Goal: Entertainment & Leisure: Browse casually

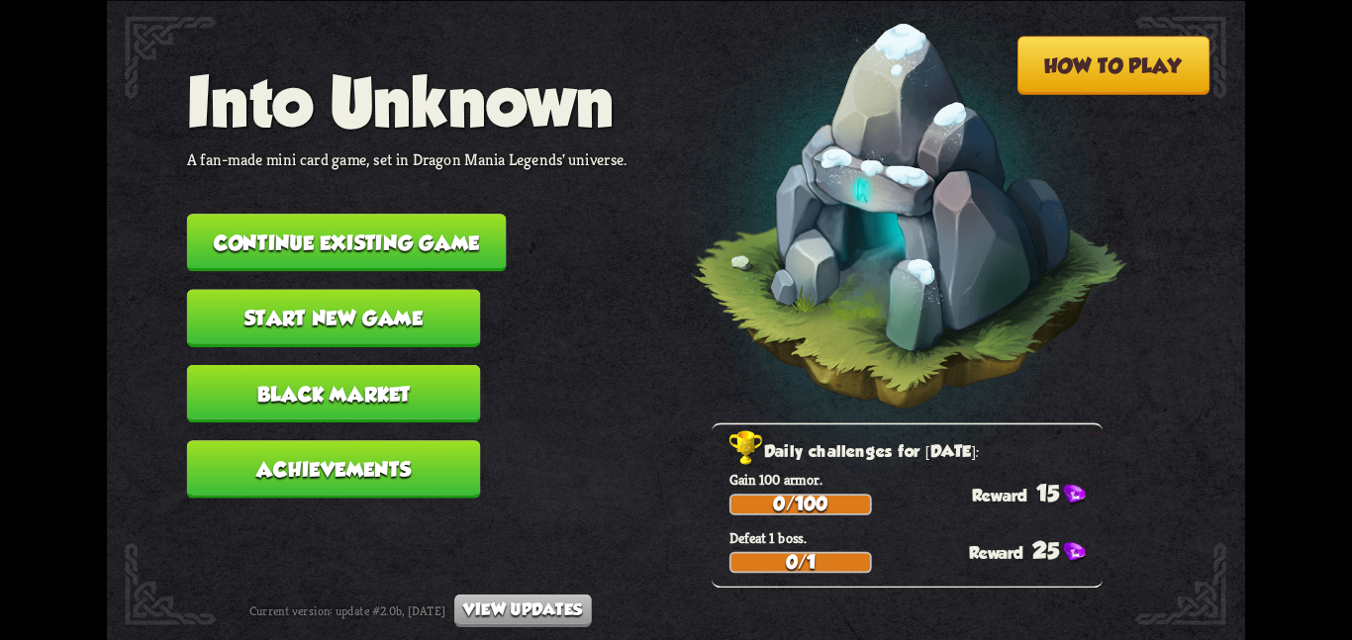
click at [307, 253] on button "Continue existing game" at bounding box center [347, 242] width 320 height 57
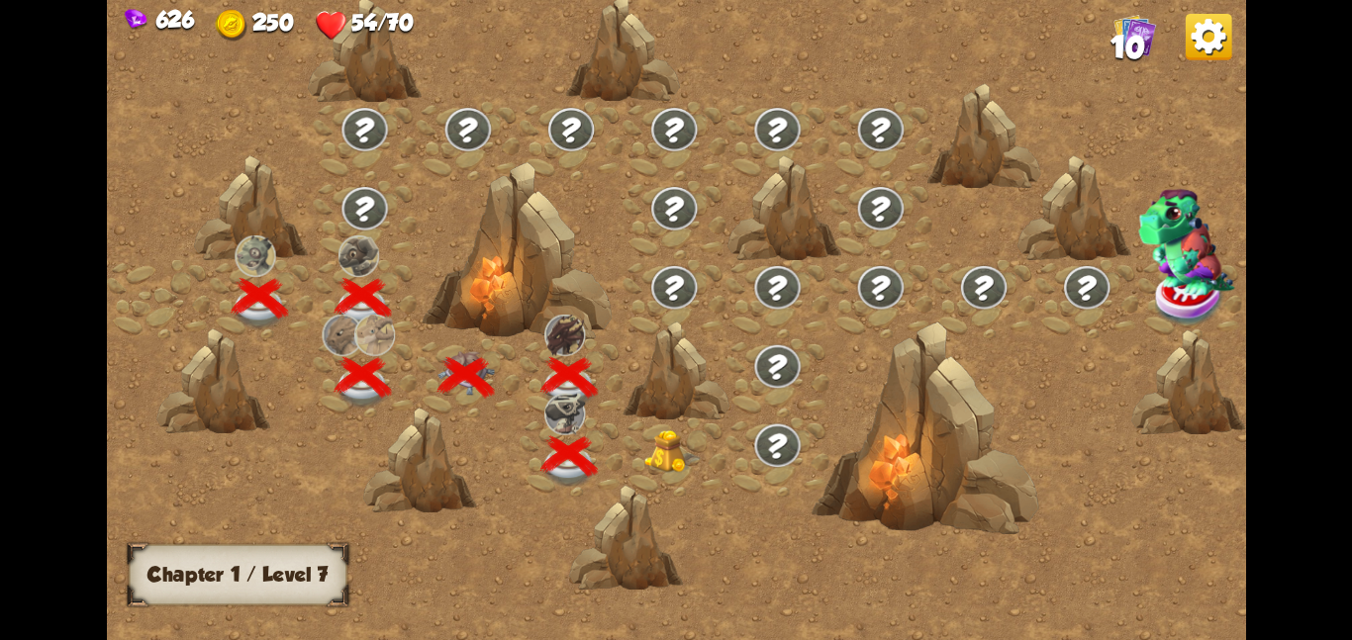
click at [307, 253] on div at bounding box center [251, 207] width 114 height 107
click at [655, 443] on img at bounding box center [672, 452] width 57 height 44
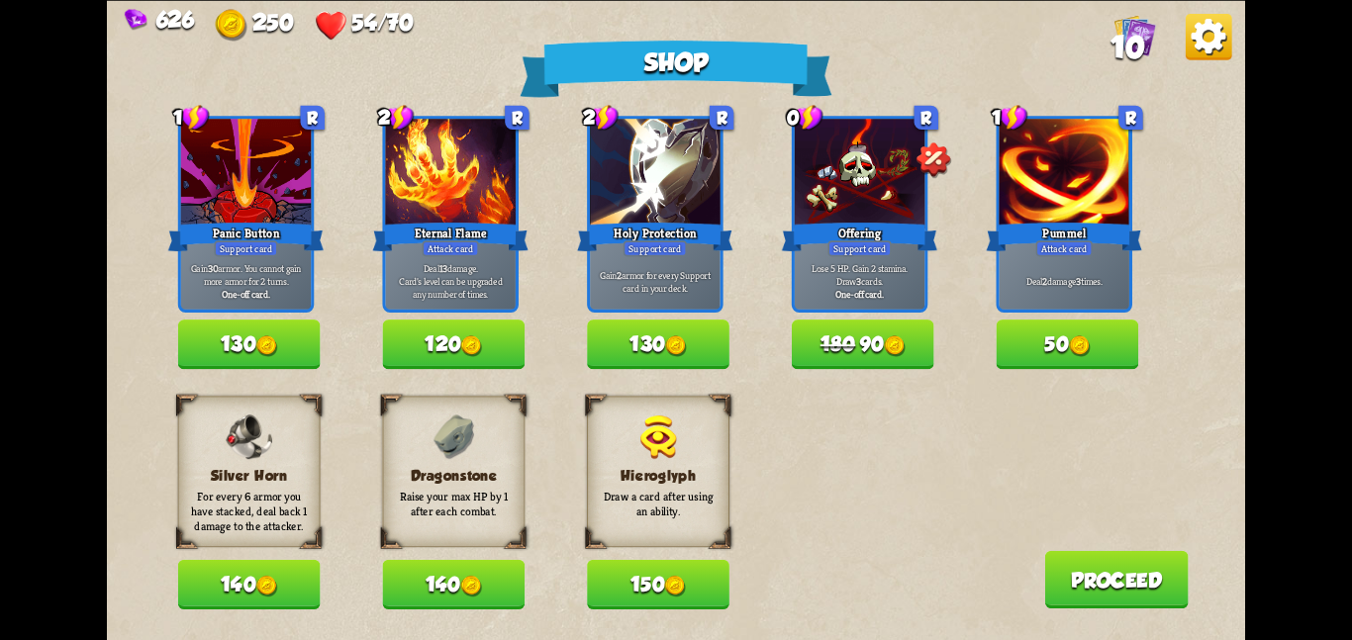
click at [410, 579] on button "140" at bounding box center [453, 584] width 143 height 49
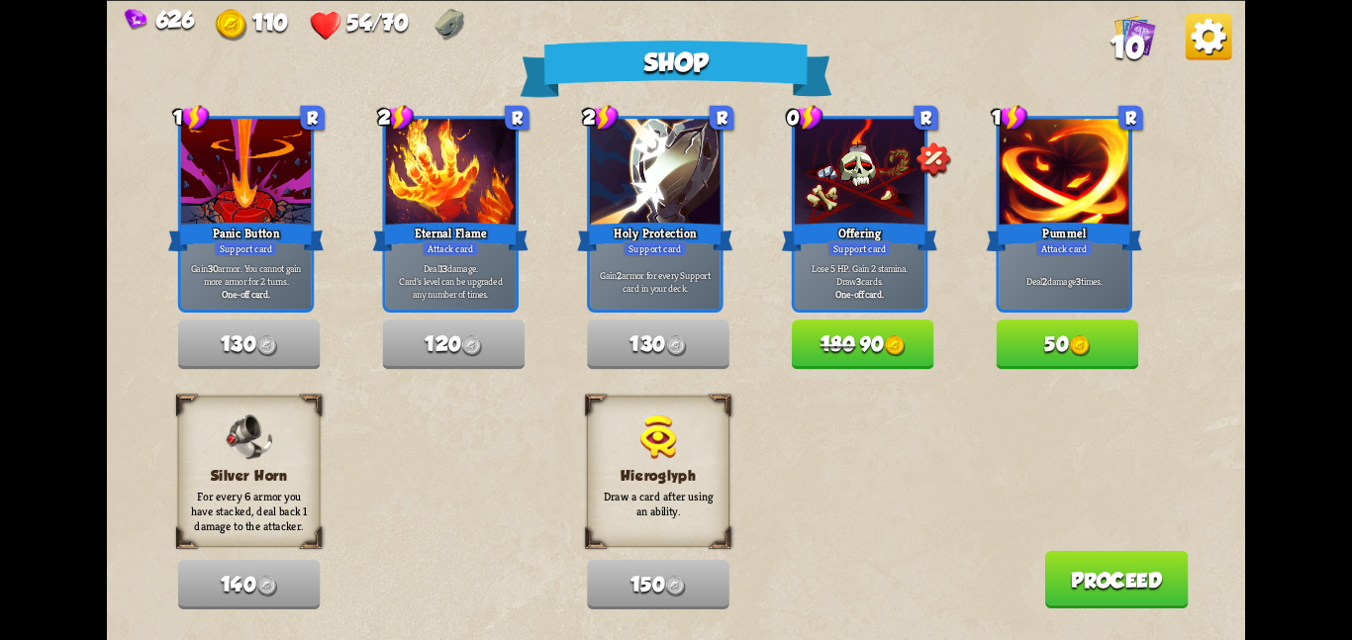
click at [1082, 581] on button "Proceed" at bounding box center [1116, 578] width 144 height 57
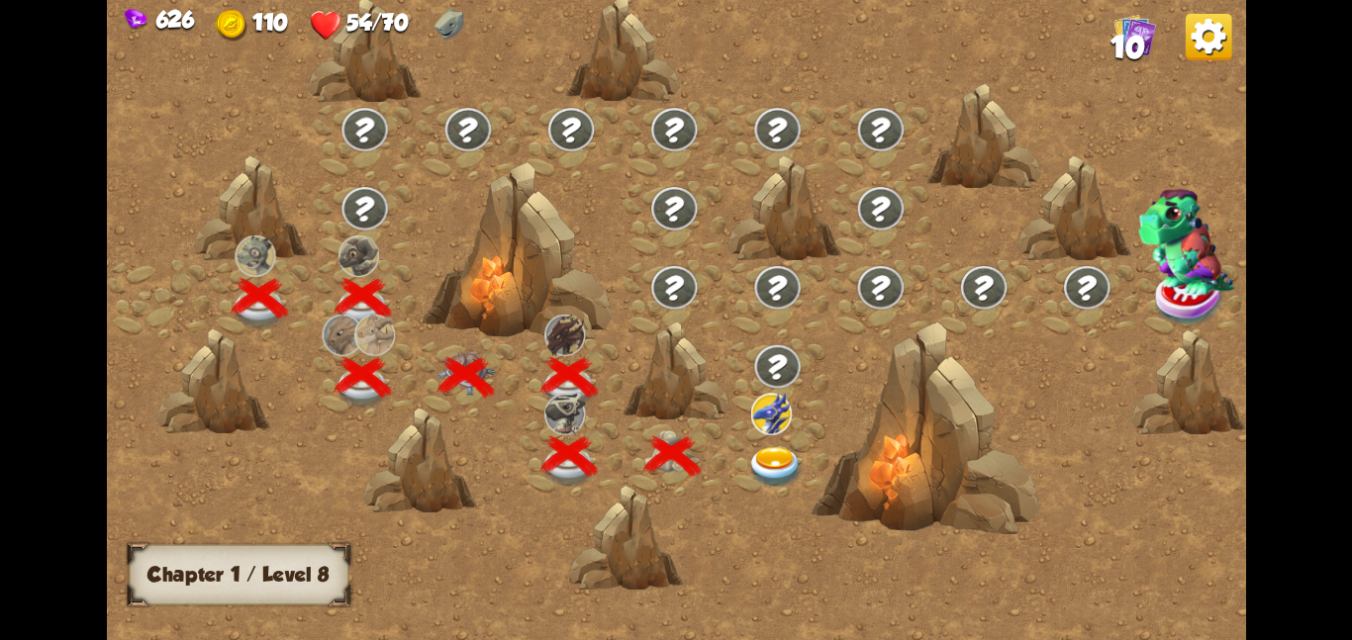
click at [742, 471] on div at bounding box center [777, 456] width 103 height 79
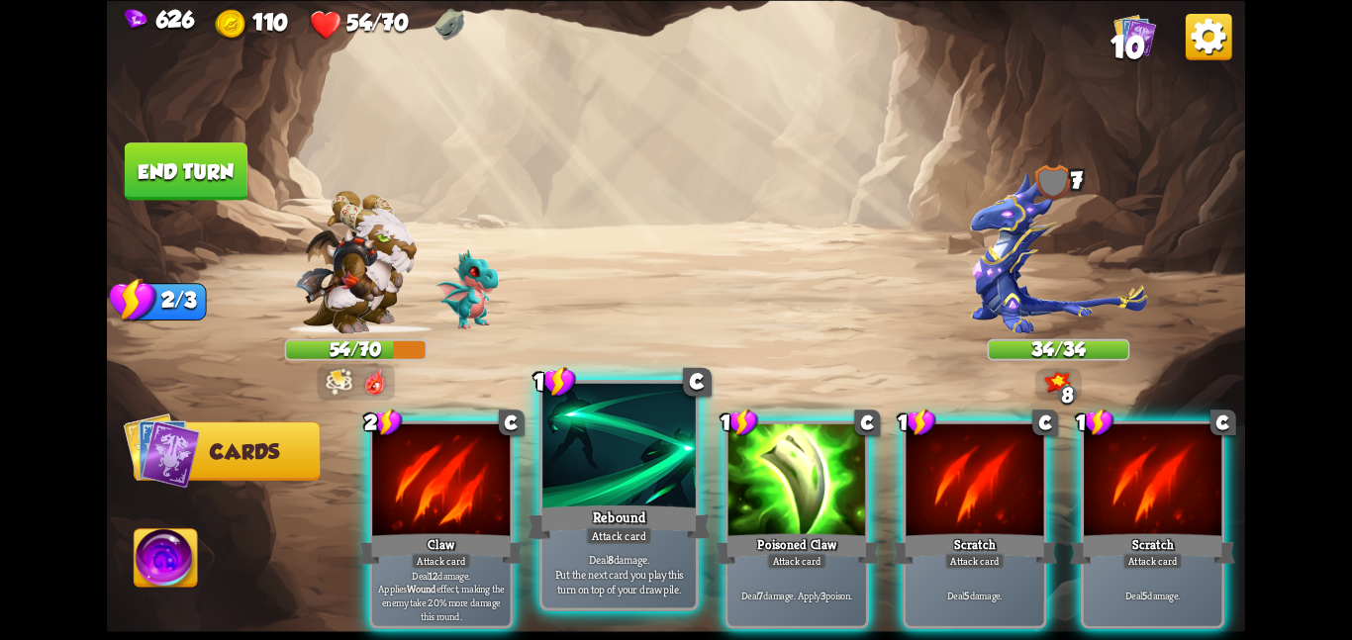
click at [639, 468] on div at bounding box center [618, 447] width 153 height 129
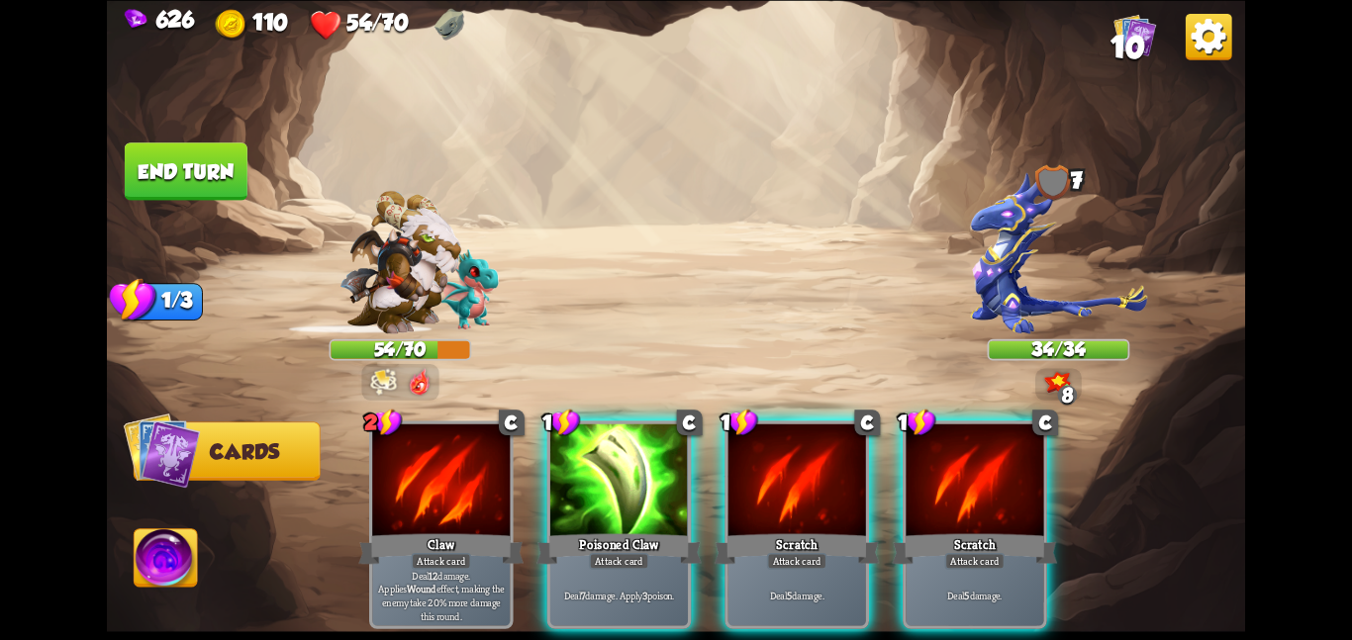
click at [639, 468] on div at bounding box center [619, 482] width 138 height 116
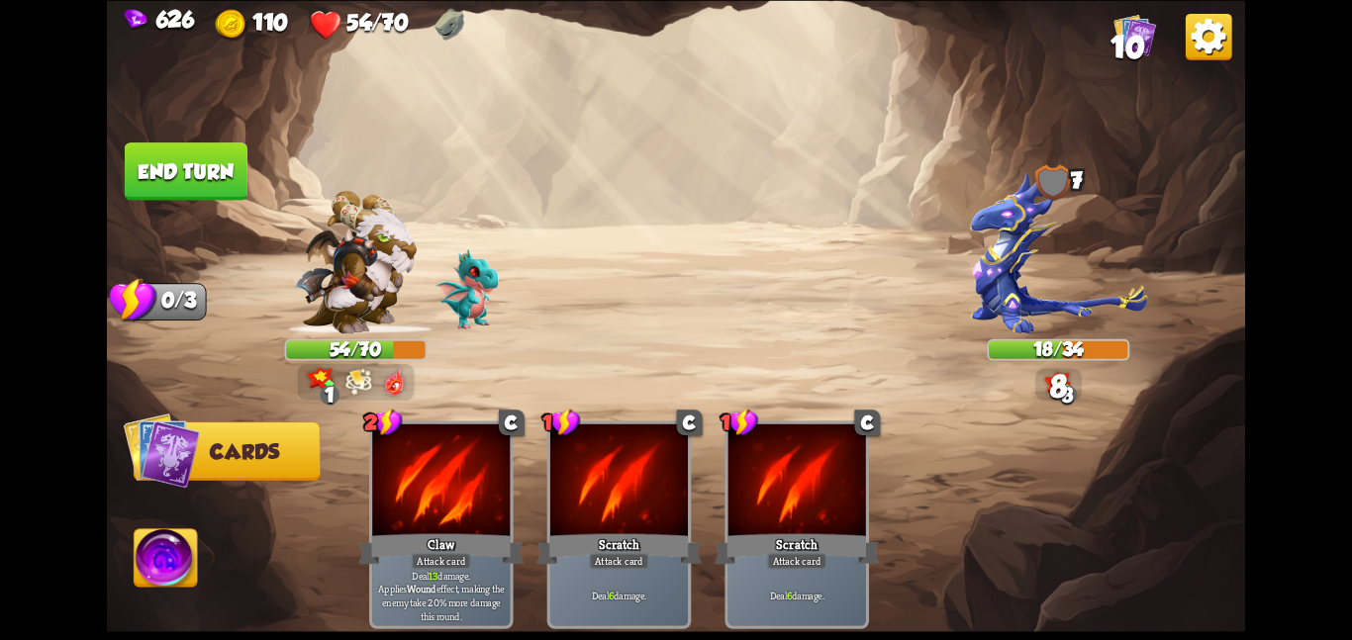
click at [348, 258] on img at bounding box center [356, 262] width 122 height 144
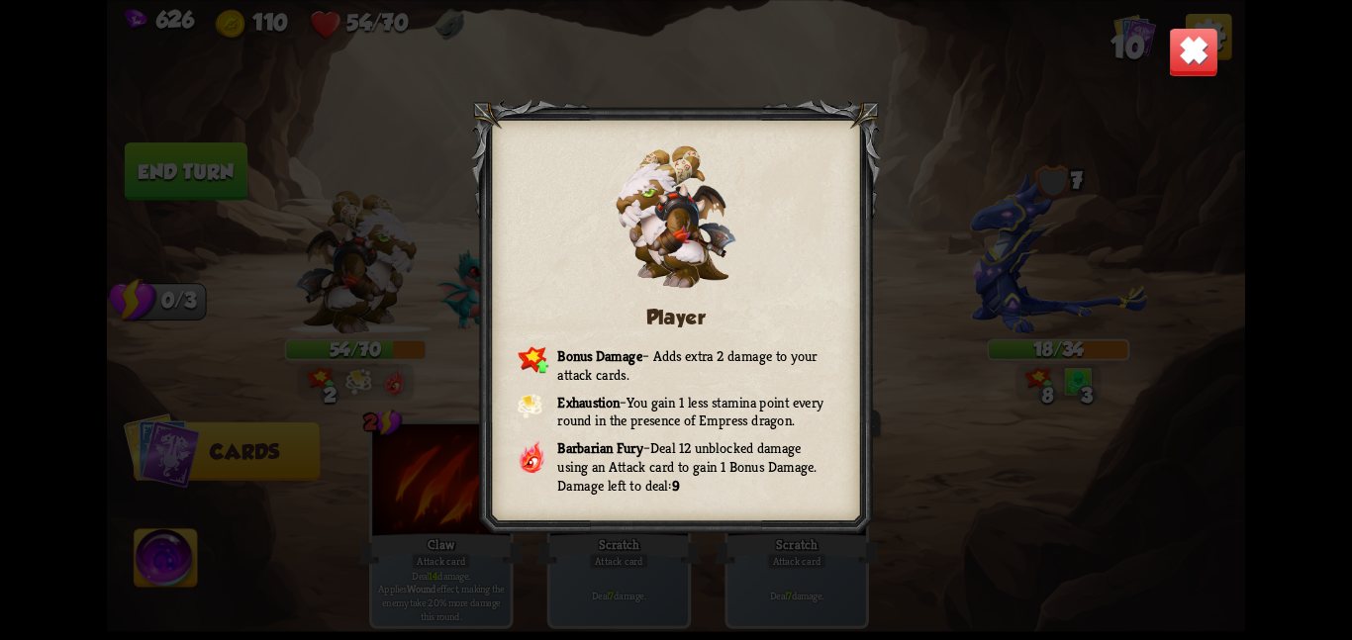
click at [1198, 61] on img at bounding box center [1193, 51] width 49 height 49
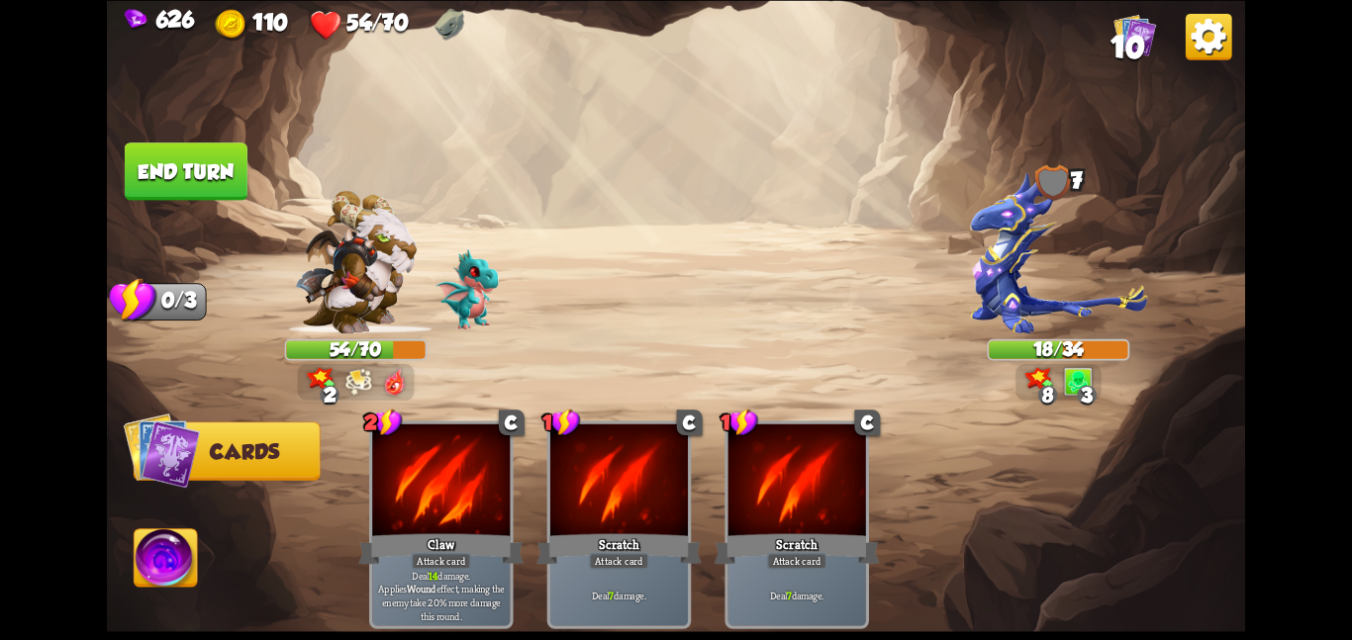
click at [192, 164] on button "End turn" at bounding box center [186, 171] width 126 height 59
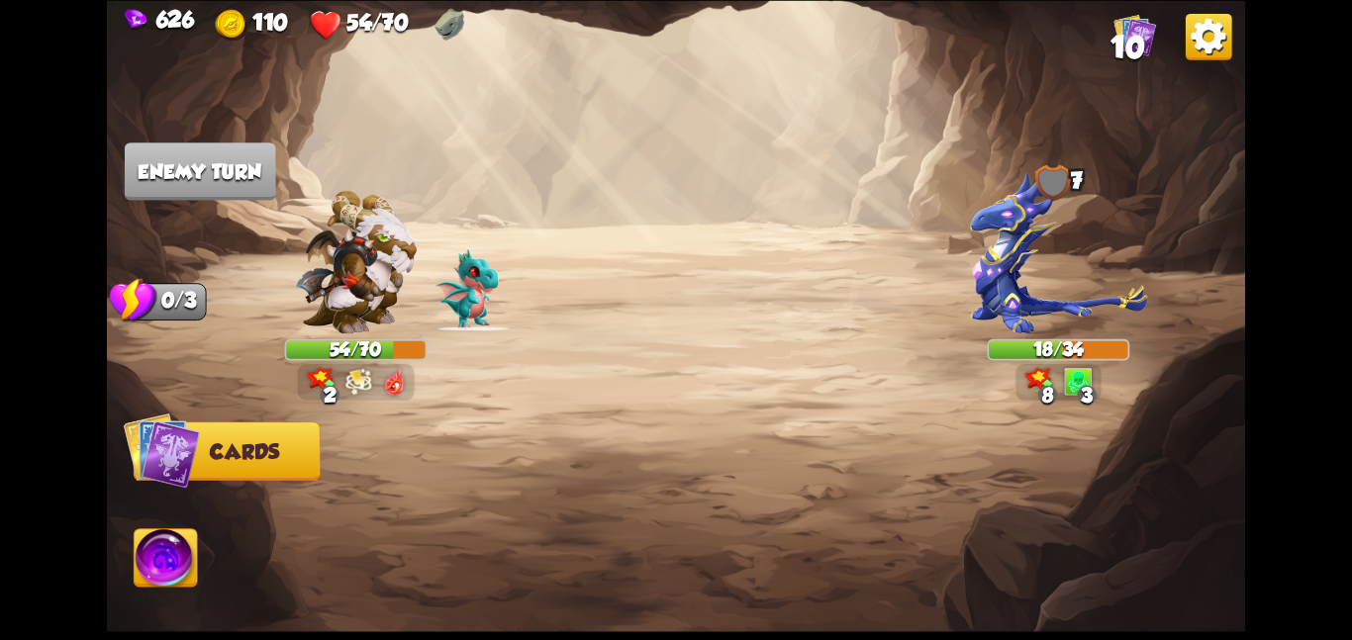
click at [970, 244] on img at bounding box center [1058, 252] width 176 height 162
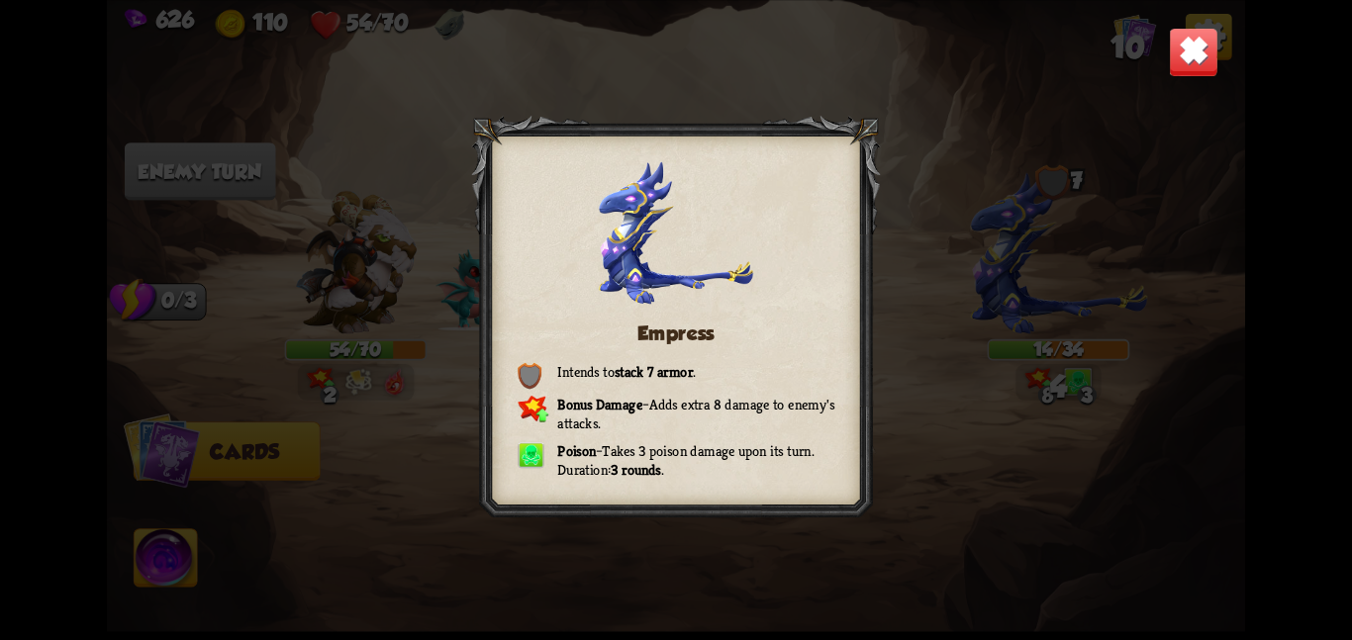
click at [1190, 62] on img at bounding box center [1193, 51] width 49 height 49
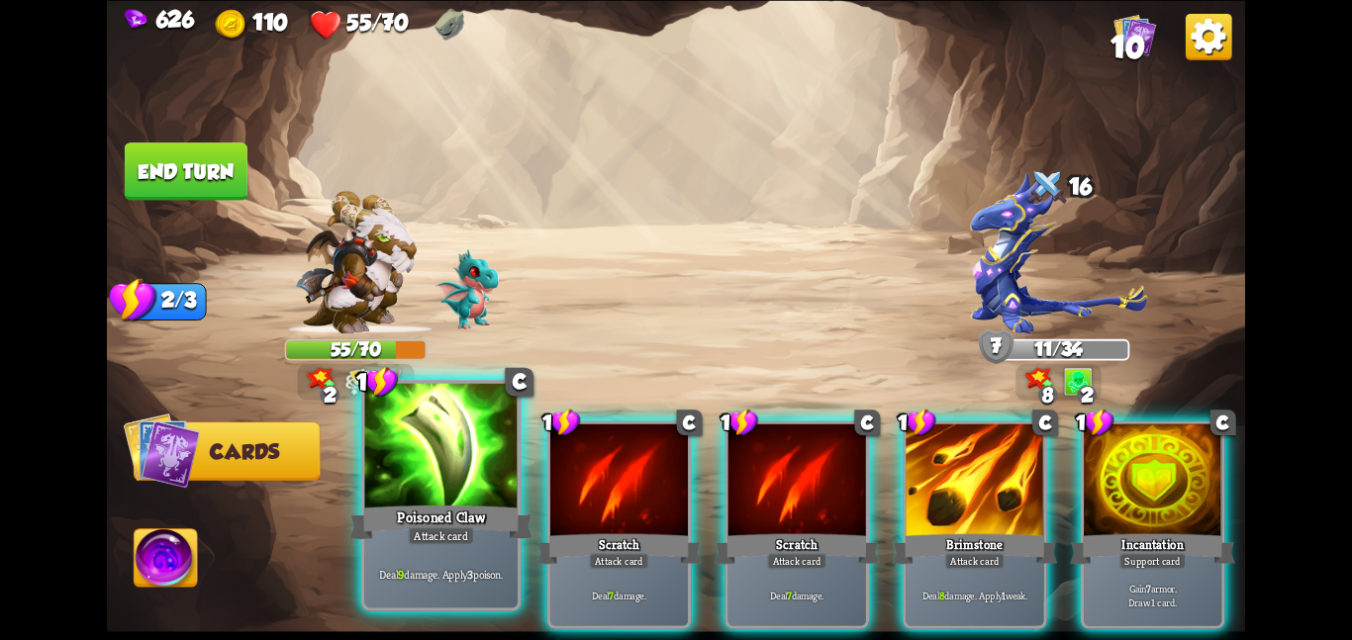
click at [478, 459] on div at bounding box center [440, 447] width 153 height 129
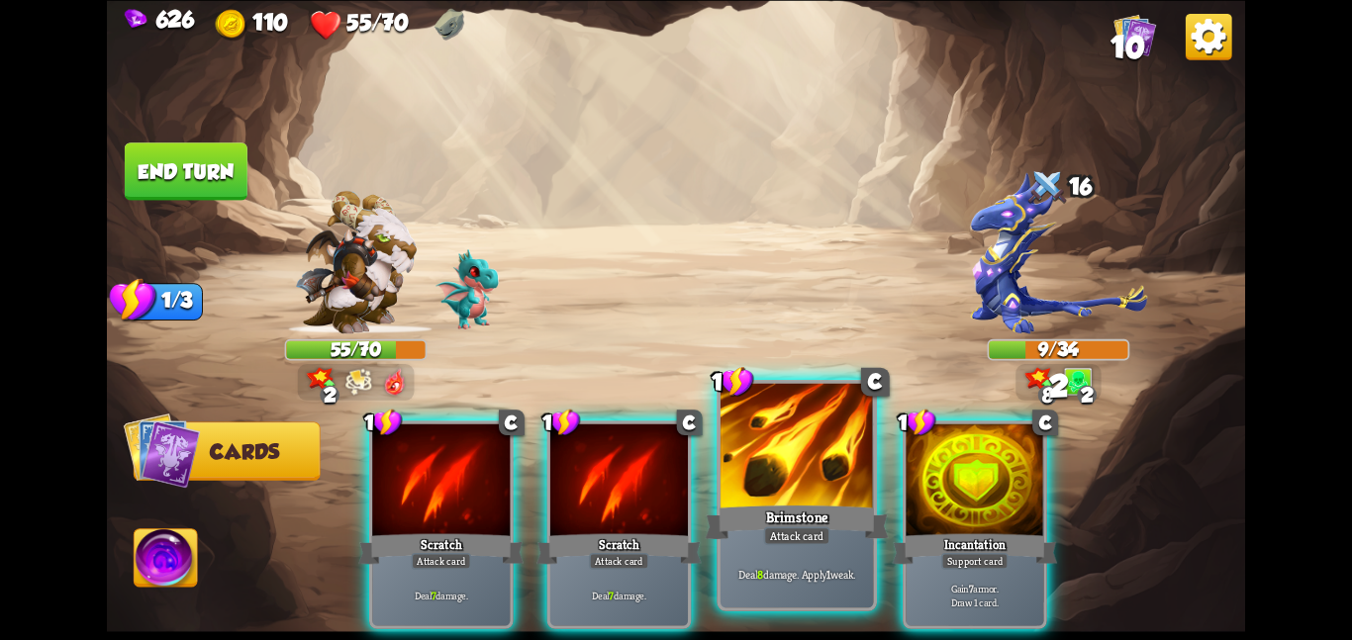
click at [728, 466] on div at bounding box center [797, 447] width 153 height 129
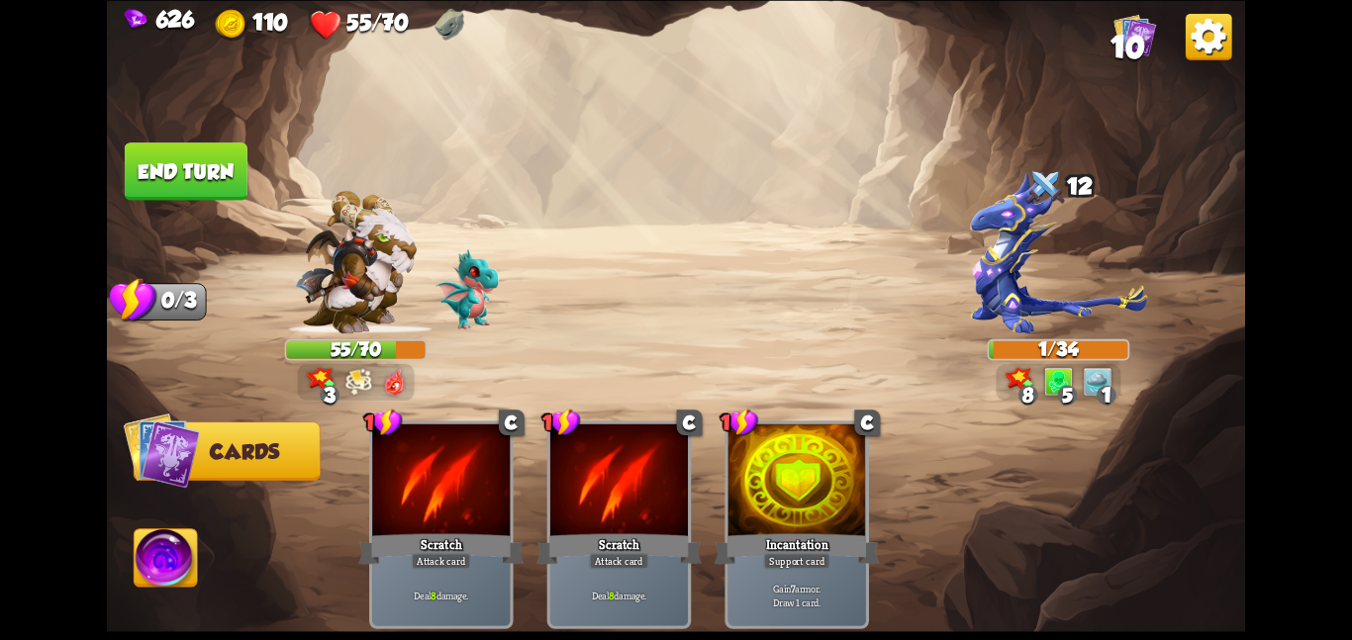
click at [206, 180] on button "End turn" at bounding box center [186, 171] width 123 height 57
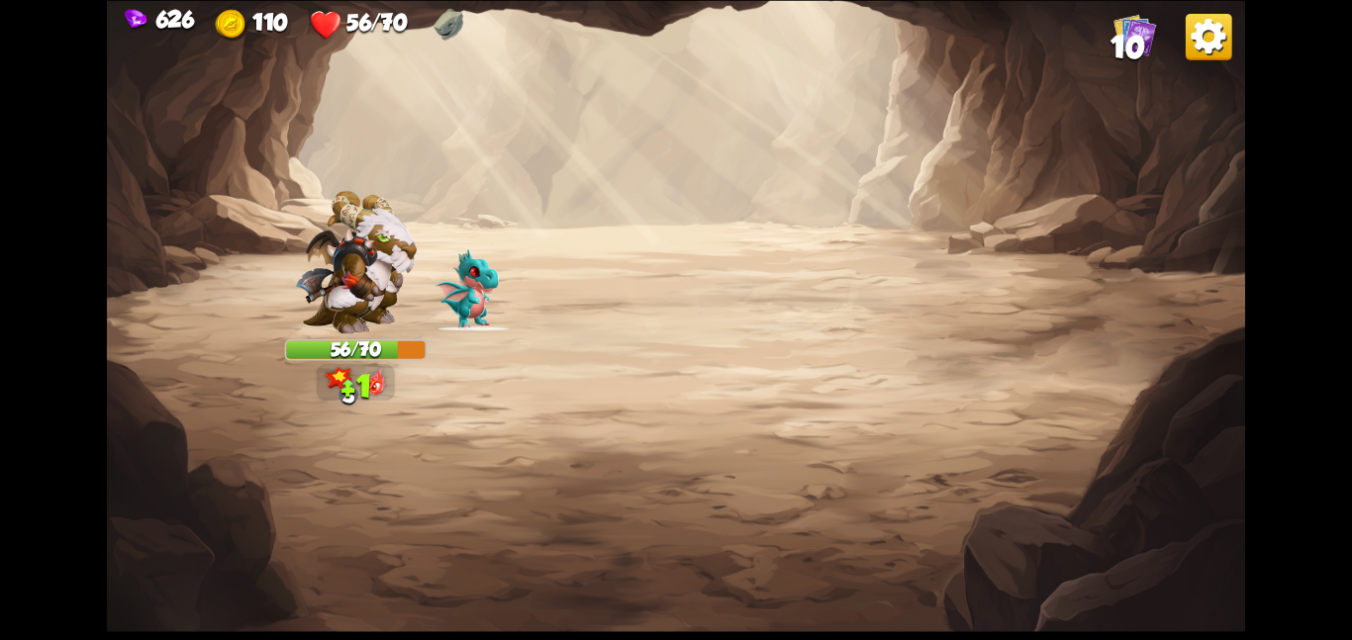
click at [550, 145] on img at bounding box center [676, 320] width 1138 height 640
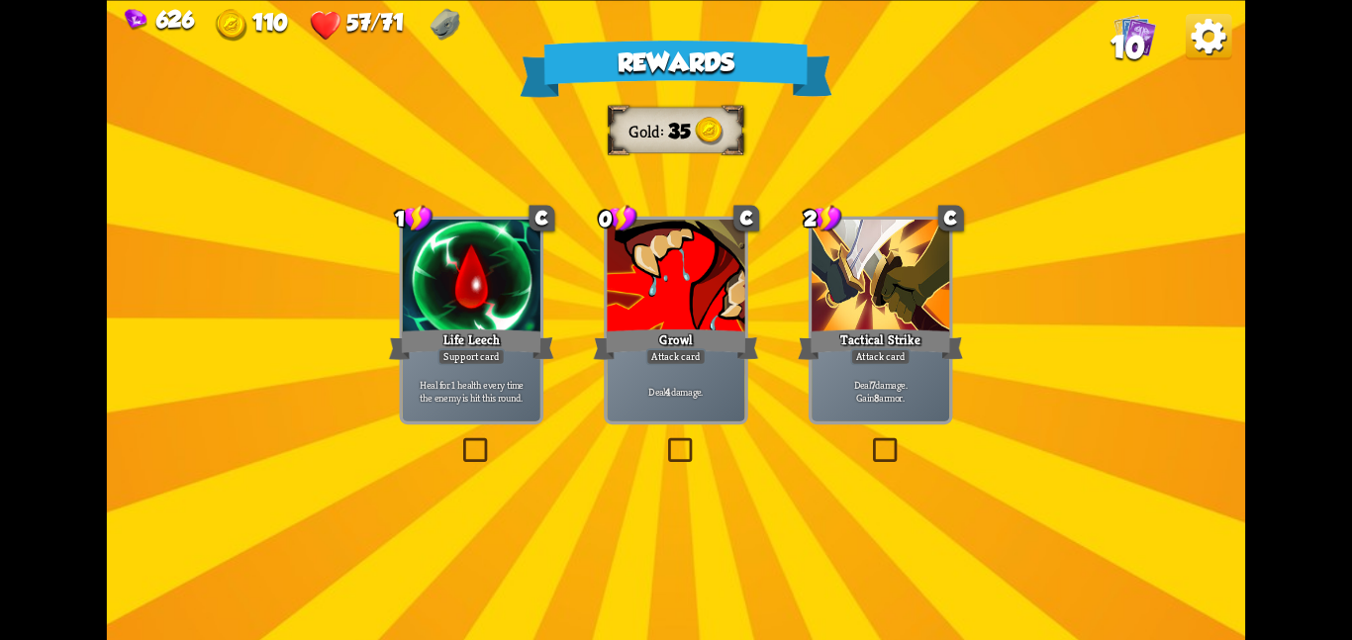
click at [661, 303] on div at bounding box center [676, 278] width 138 height 116
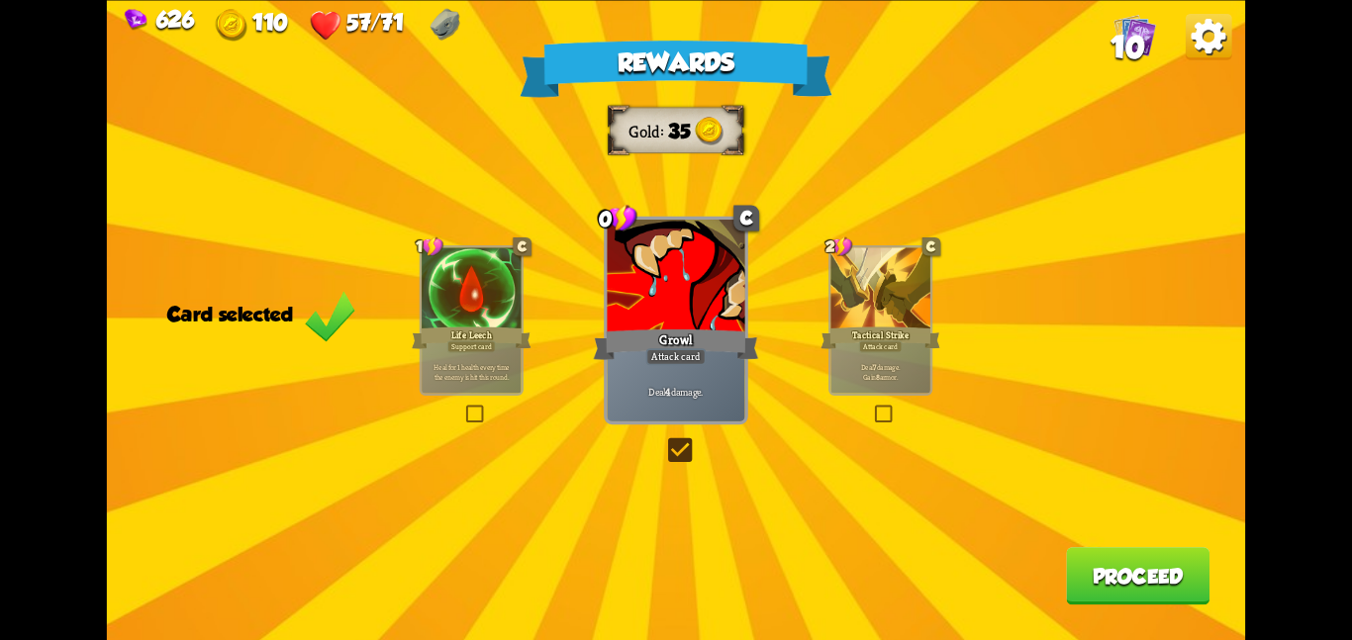
click at [917, 335] on div "Tactical Strike" at bounding box center [881, 338] width 120 height 27
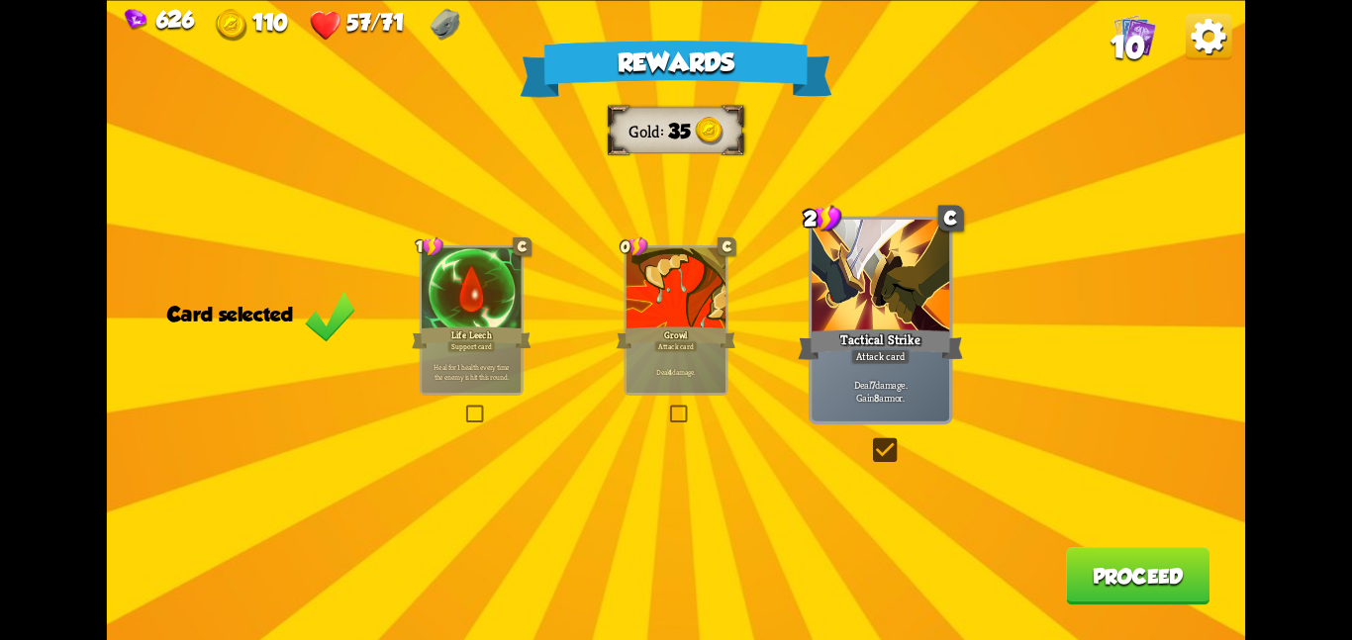
click at [1098, 556] on button "Proceed" at bounding box center [1138, 575] width 144 height 57
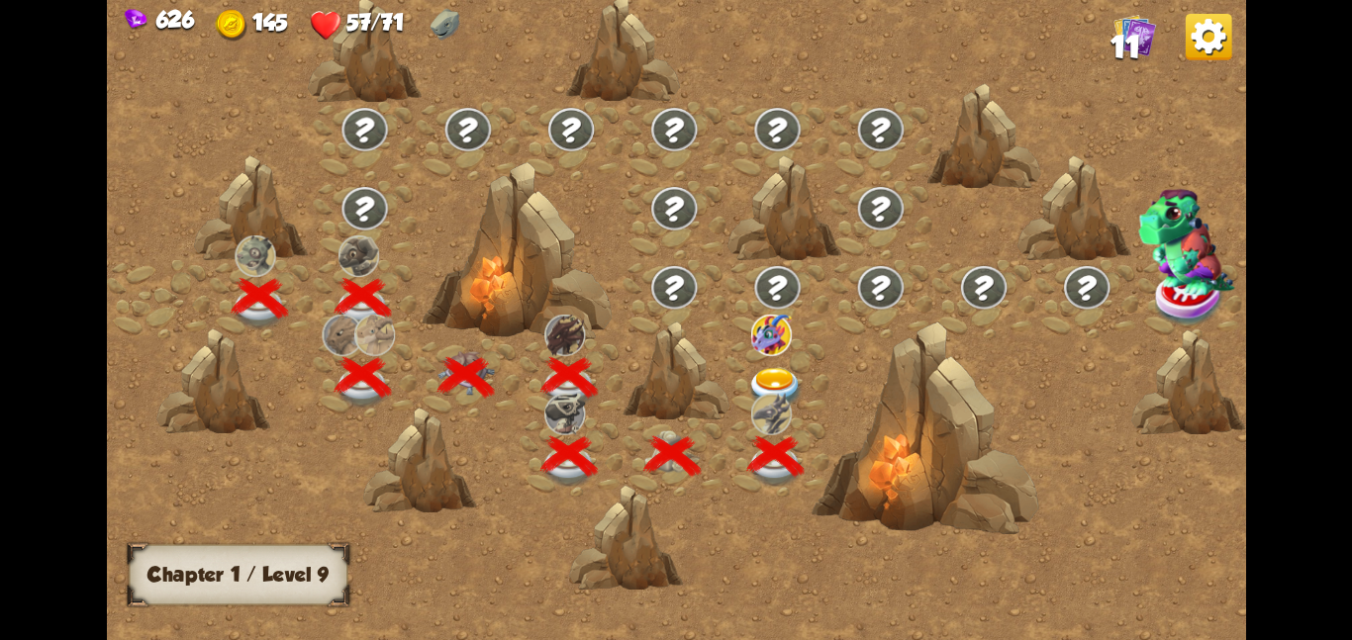
click at [751, 341] on img at bounding box center [770, 335] width 41 height 42
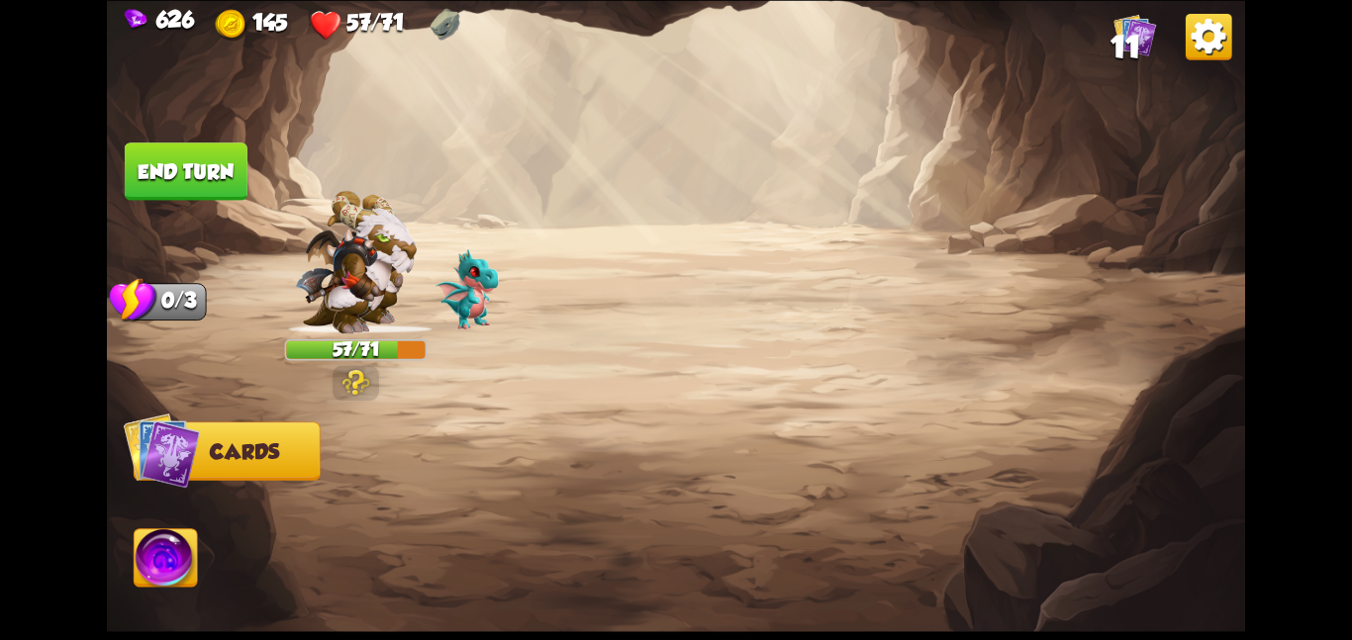
click at [751, 341] on img at bounding box center [676, 320] width 1138 height 640
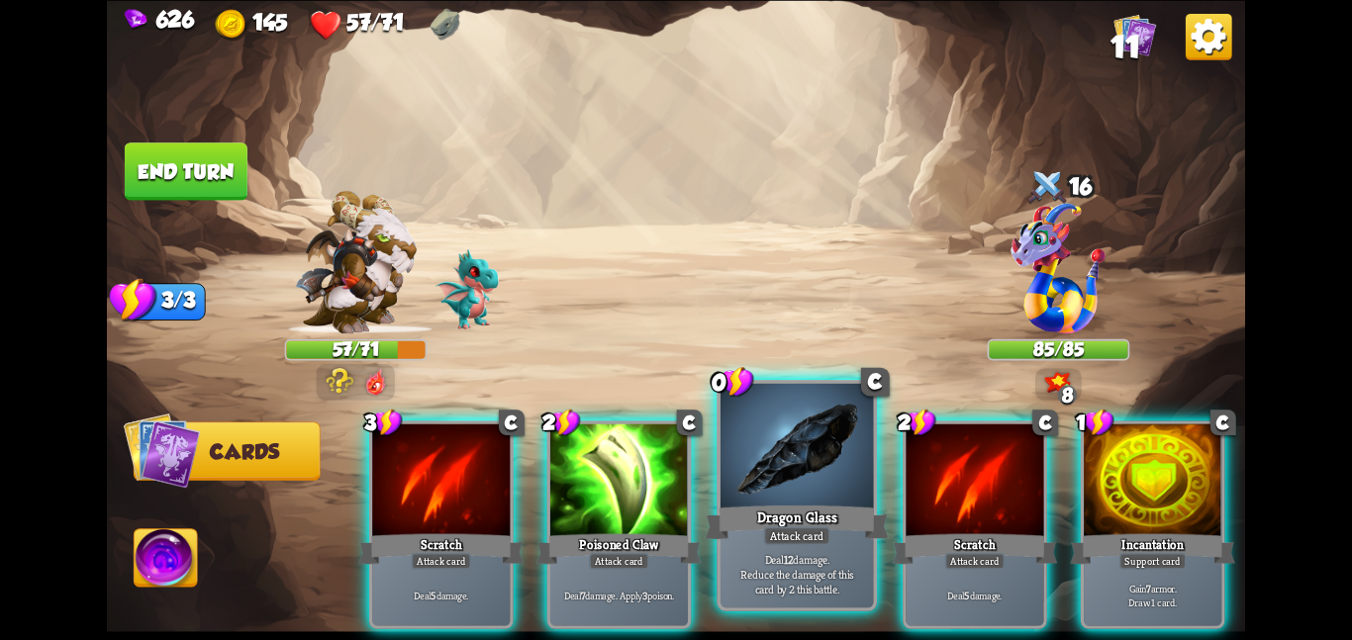
click at [771, 498] on div at bounding box center [797, 447] width 153 height 129
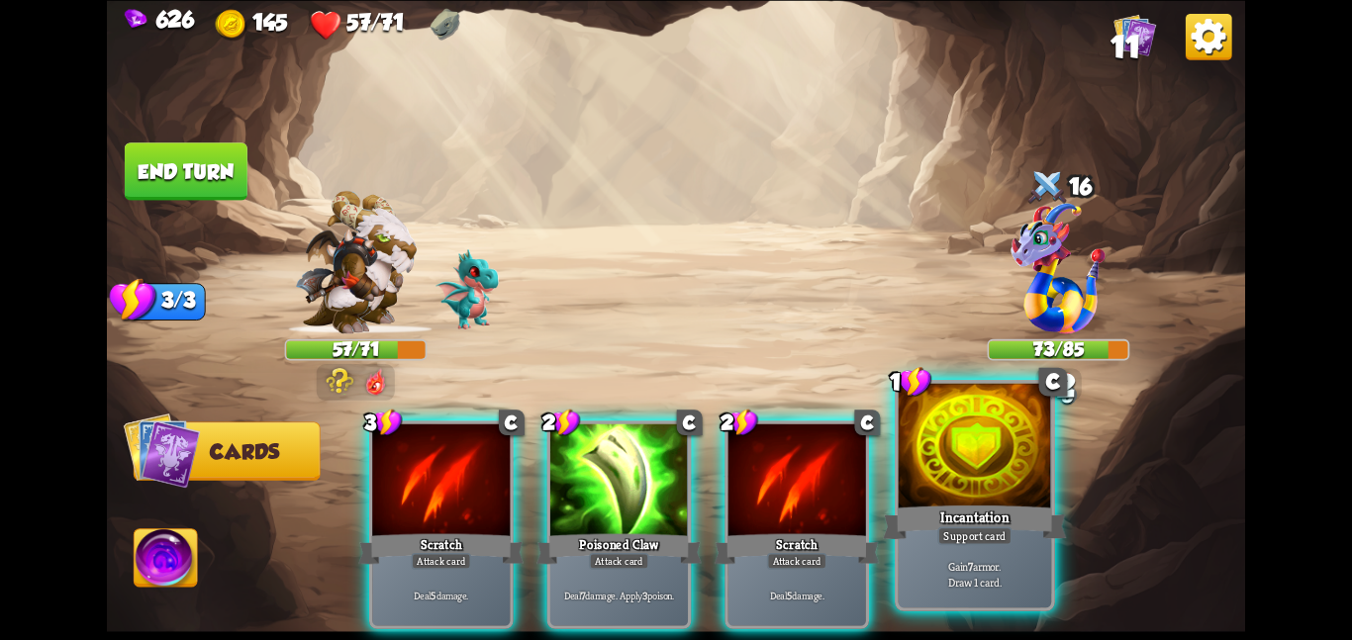
click at [925, 477] on div at bounding box center [975, 447] width 153 height 129
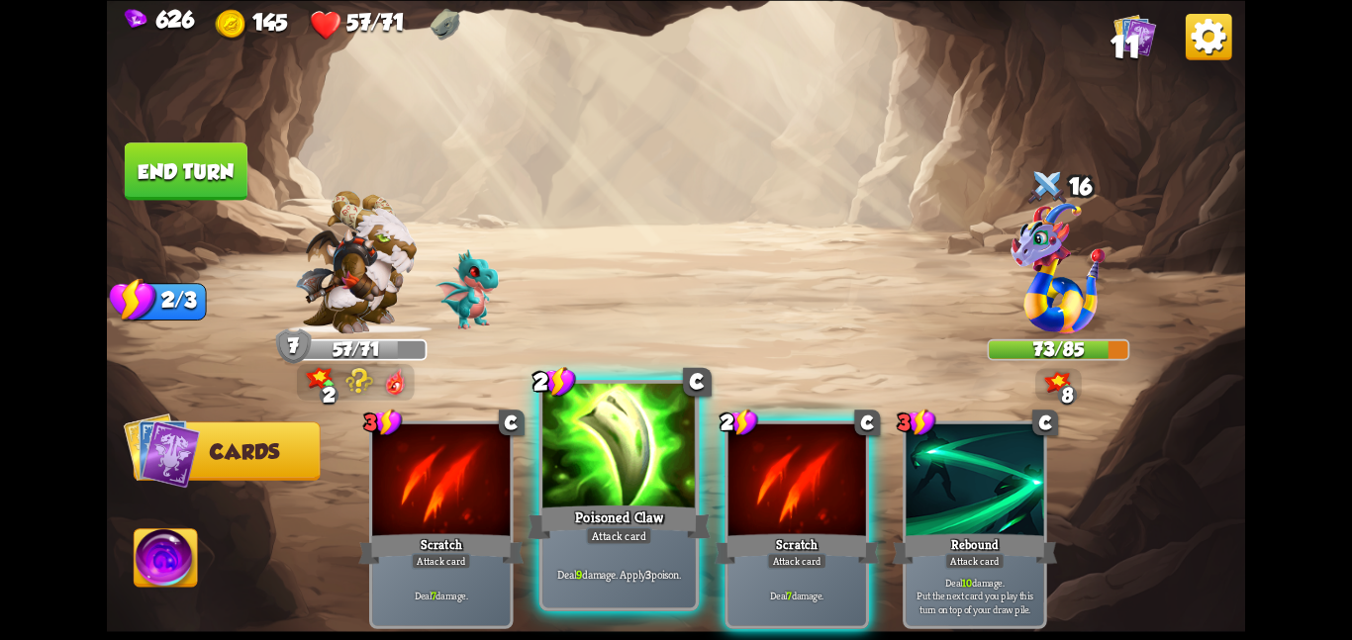
click at [654, 425] on div at bounding box center [618, 447] width 153 height 129
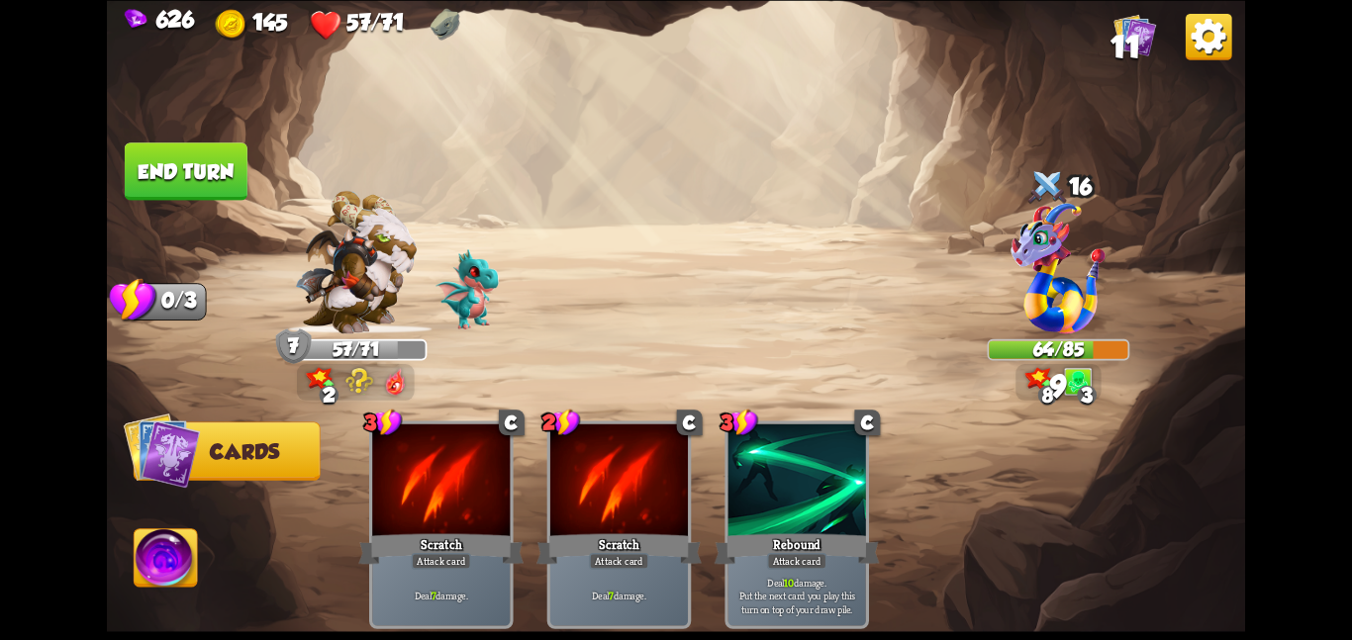
click at [219, 173] on button "End turn" at bounding box center [186, 171] width 123 height 57
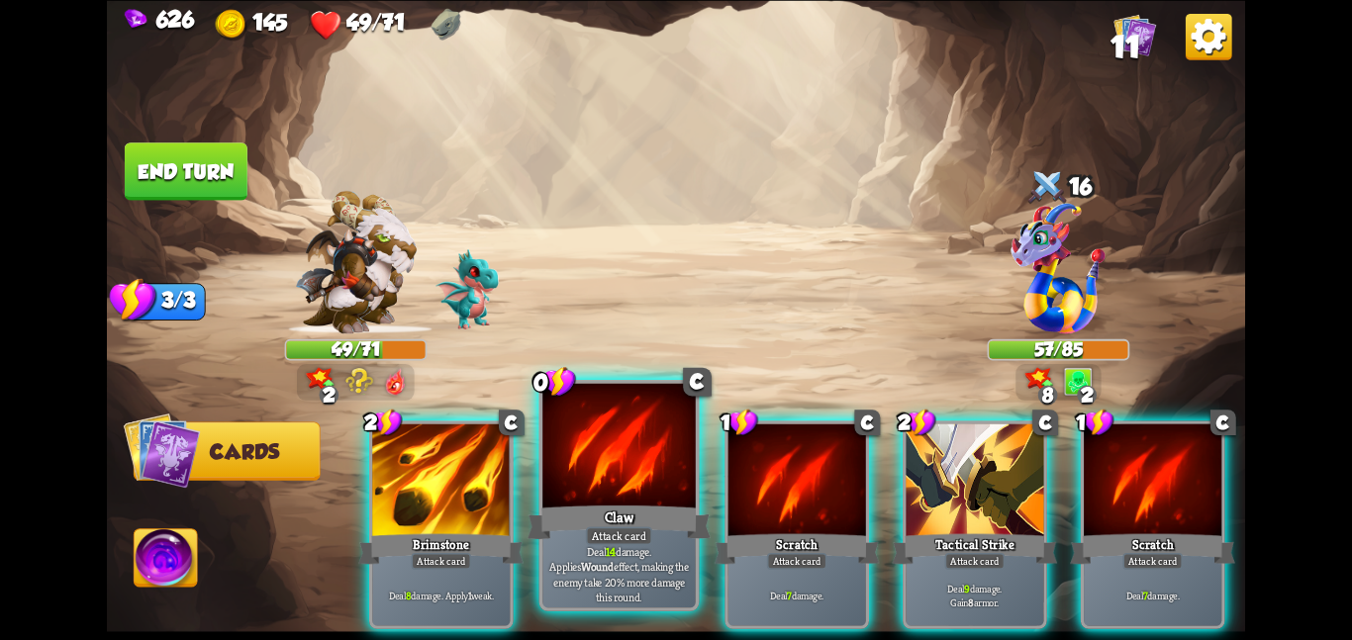
click at [623, 536] on div "Attack card" at bounding box center [619, 536] width 66 height 19
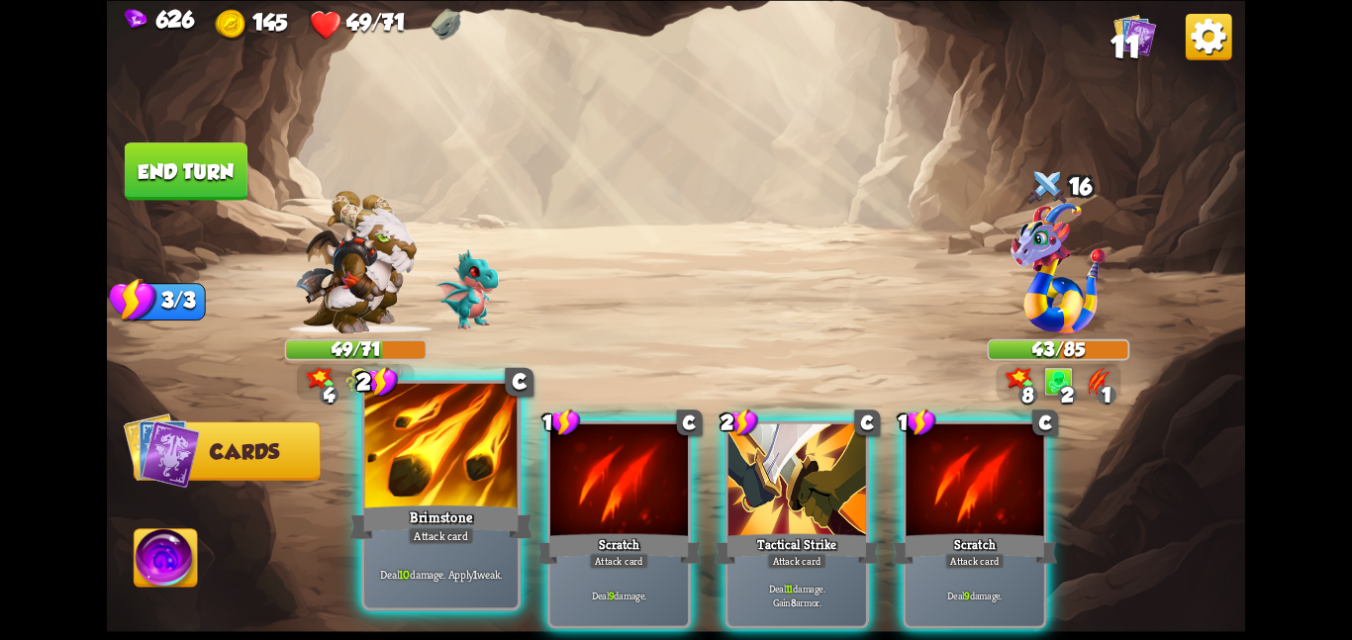
click at [477, 485] on div at bounding box center [440, 447] width 153 height 129
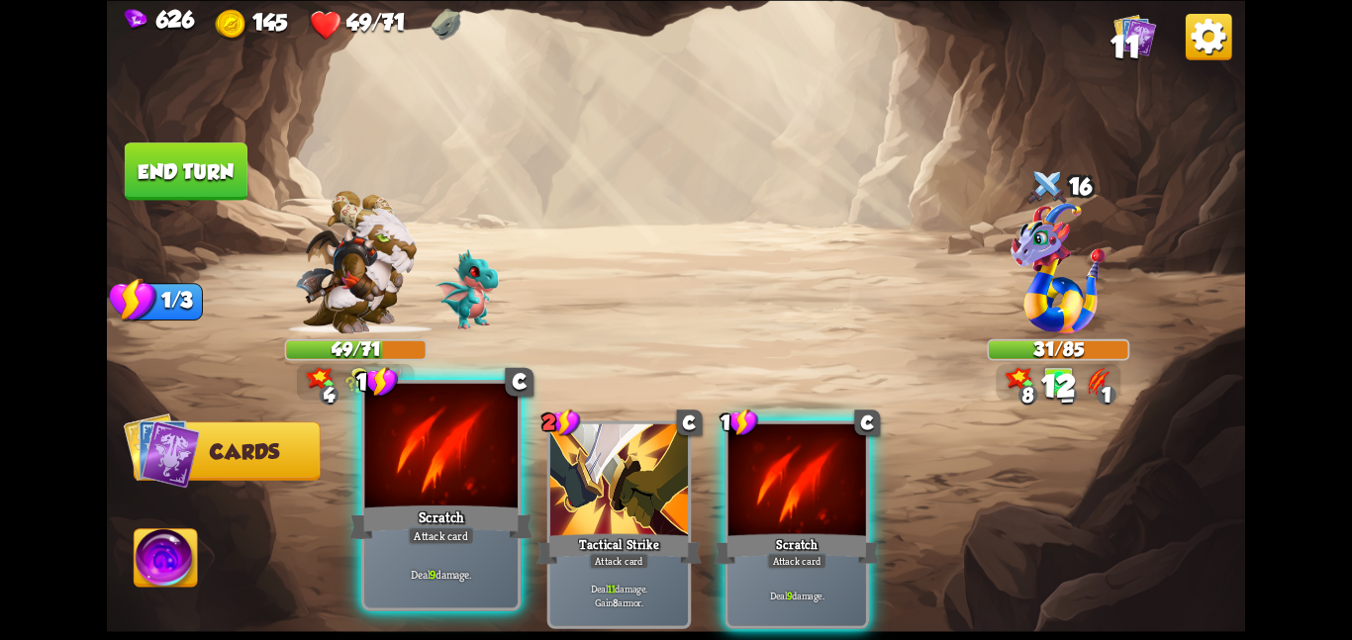
click at [440, 484] on div at bounding box center [440, 447] width 153 height 129
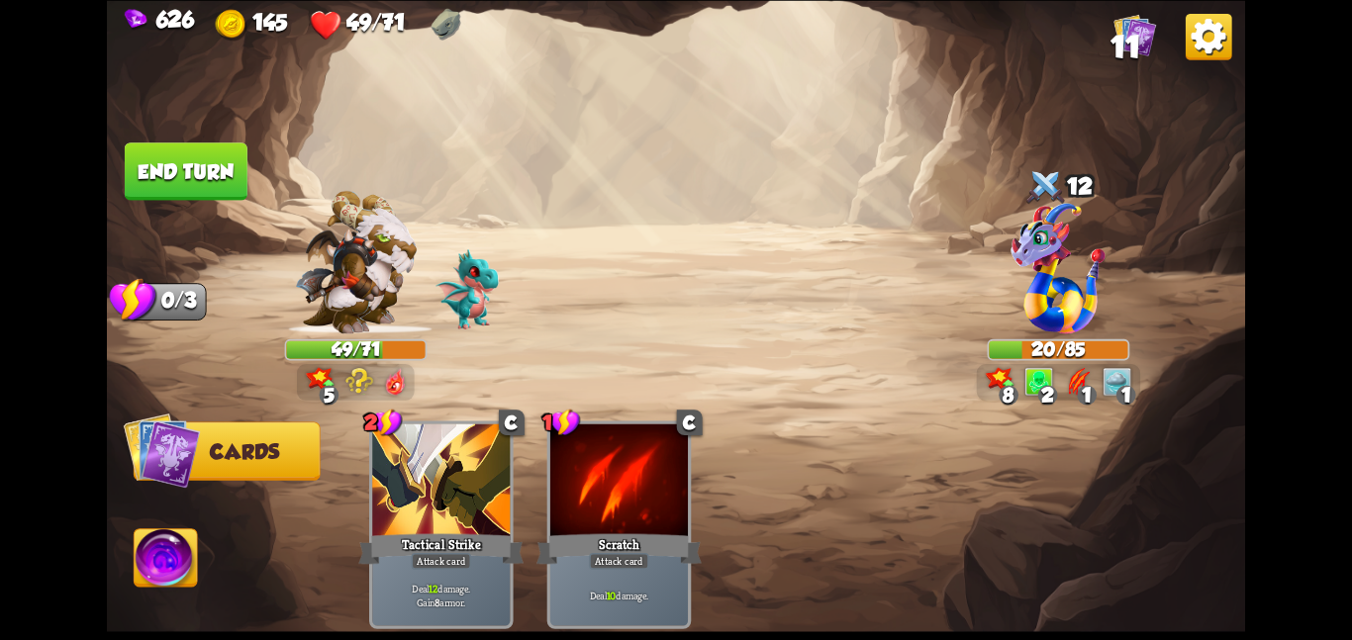
click at [178, 571] on img at bounding box center [166, 562] width 63 height 64
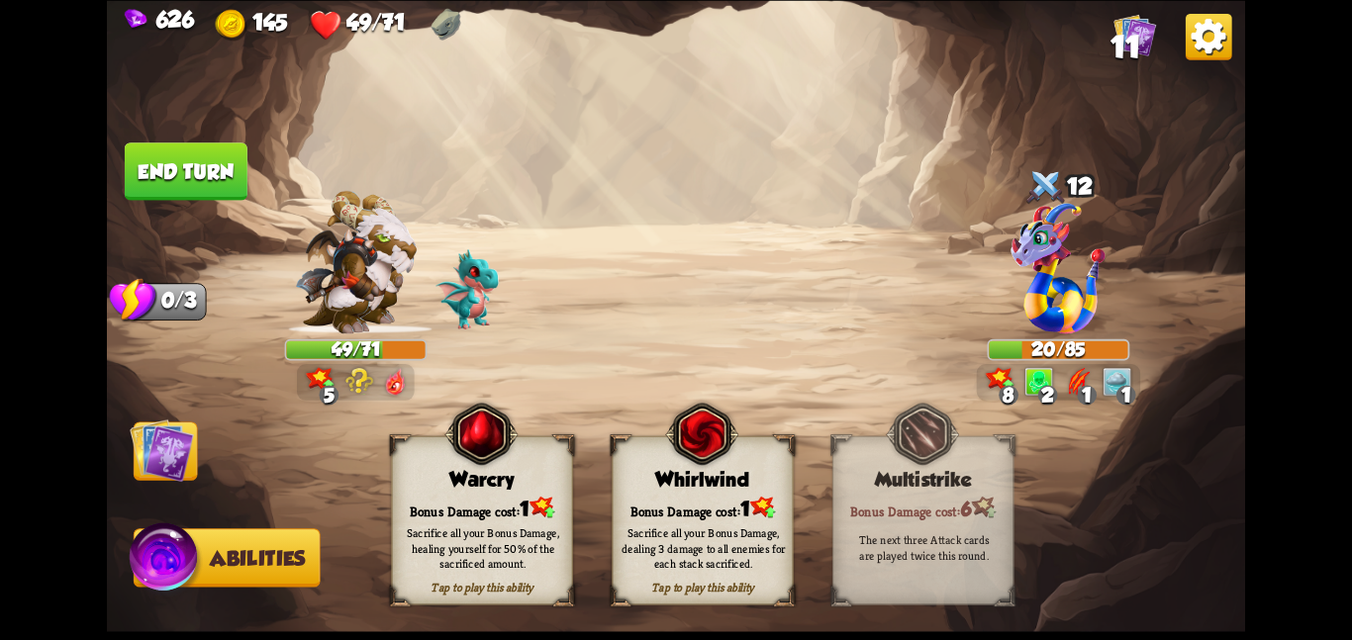
click at [637, 498] on div "Bonus Damage cost: 1" at bounding box center [703, 508] width 180 height 26
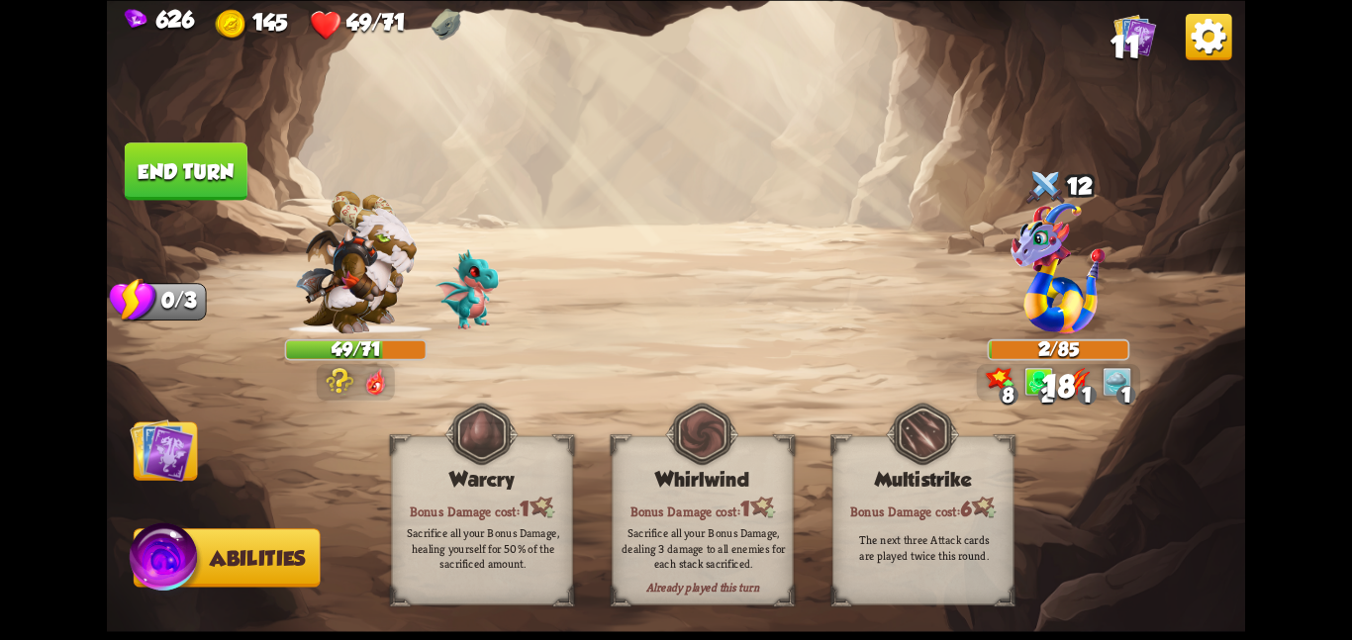
click at [198, 452] on span "Cards" at bounding box center [169, 451] width 69 height 23
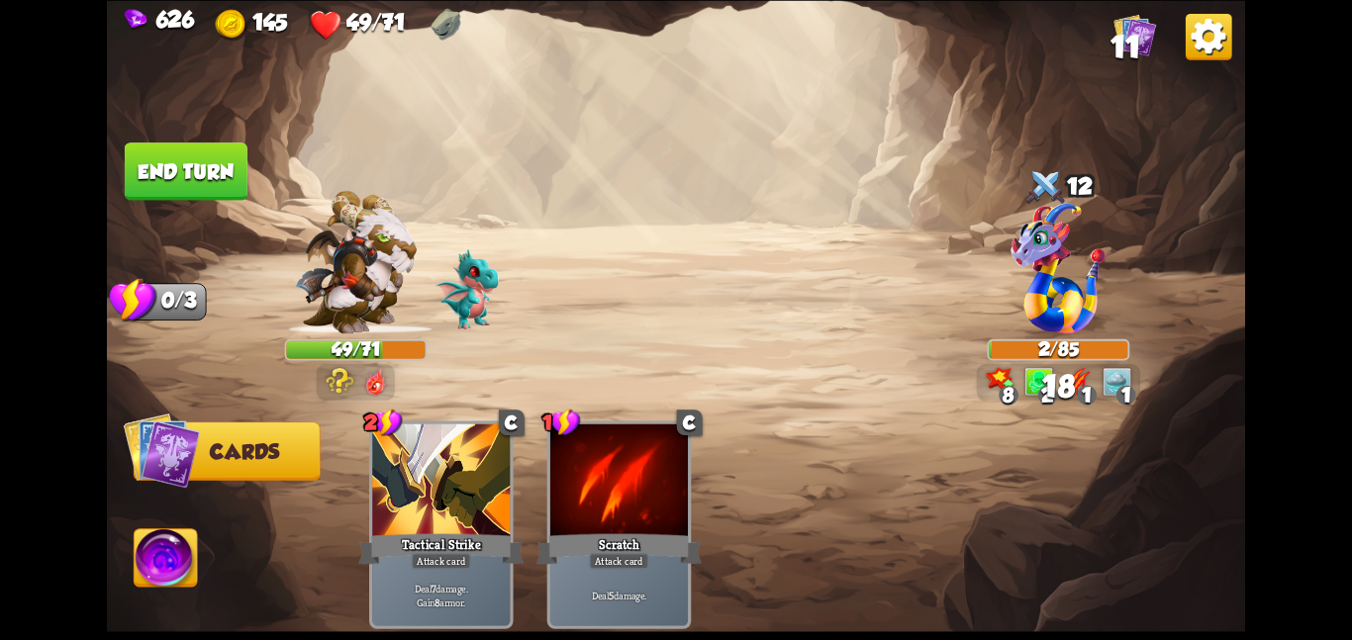
click at [203, 171] on button "End turn" at bounding box center [186, 171] width 123 height 57
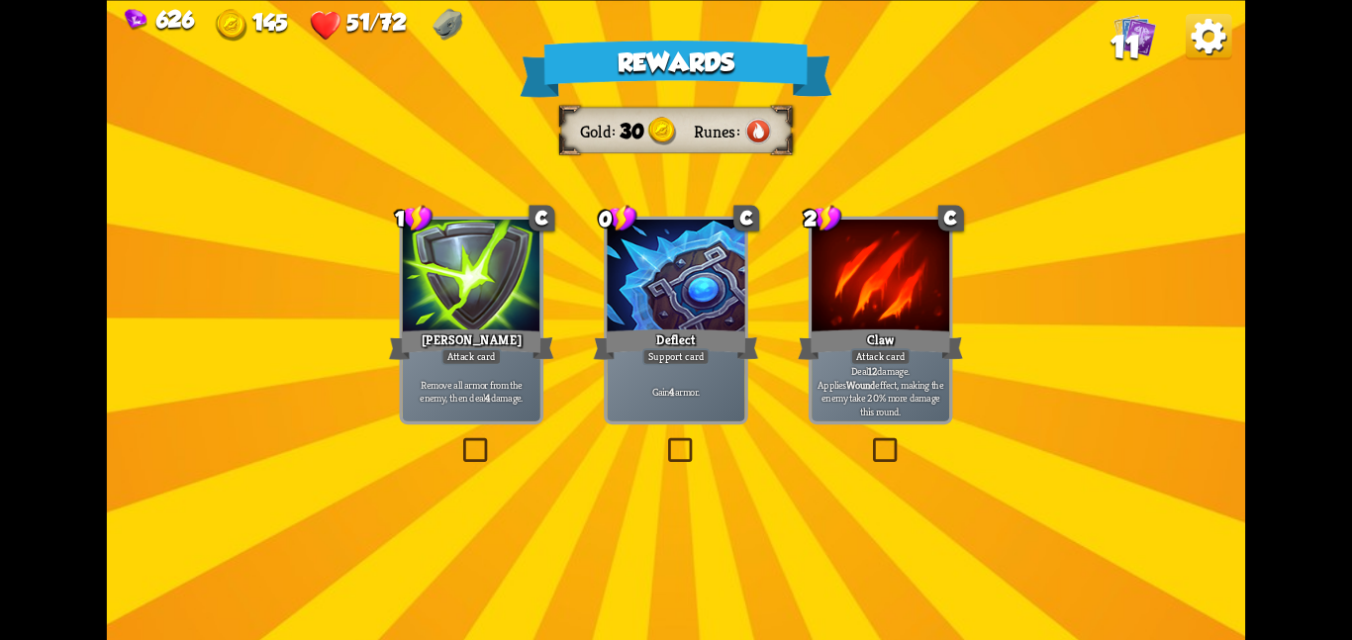
click at [509, 303] on div at bounding box center [472, 278] width 138 height 116
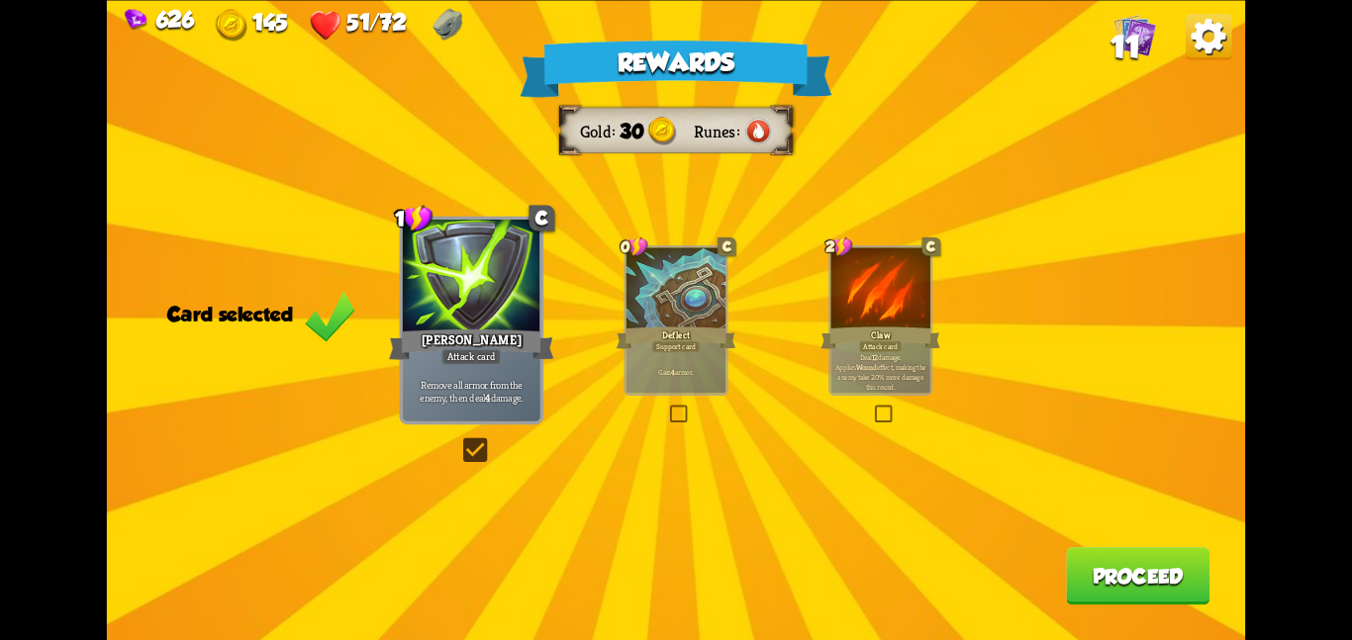
click at [1117, 568] on button "Proceed" at bounding box center [1138, 575] width 144 height 57
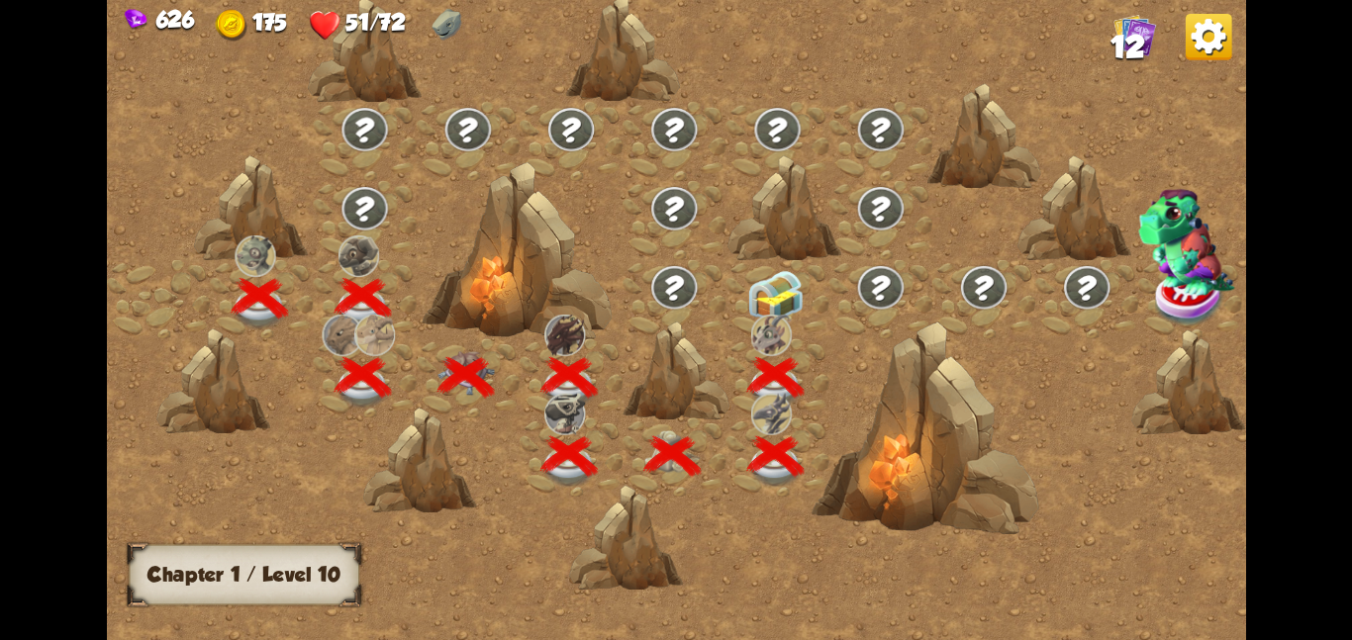
click at [803, 297] on img at bounding box center [775, 295] width 57 height 53
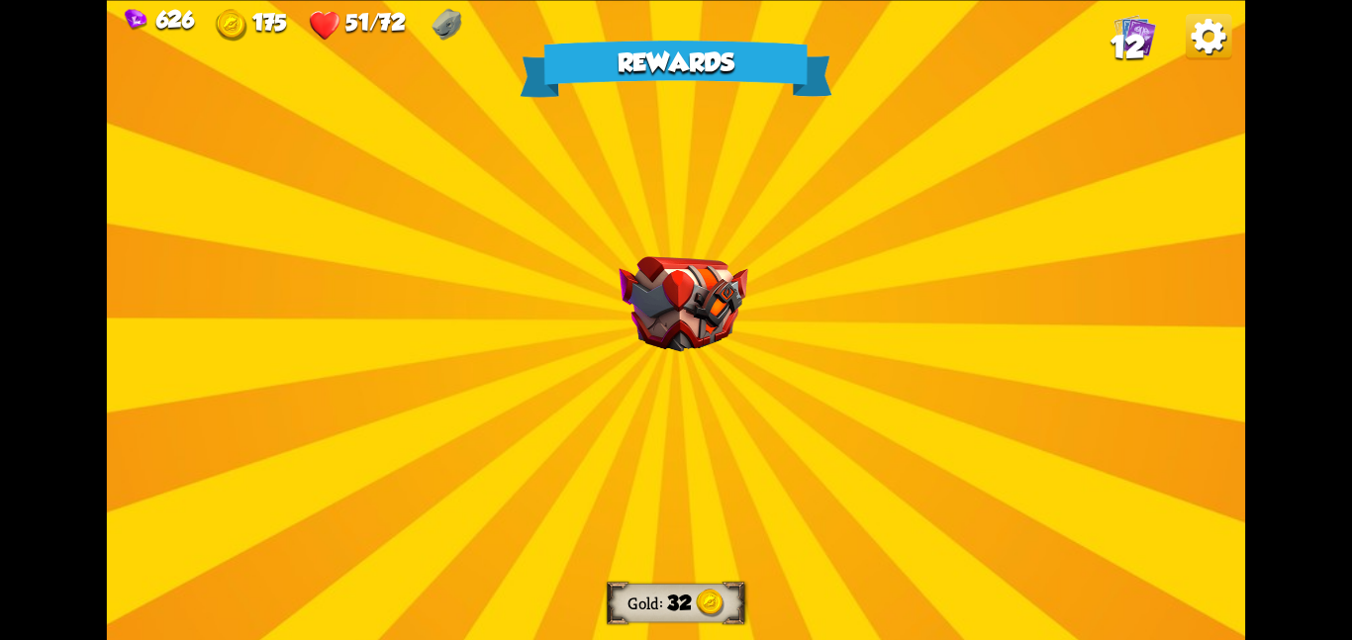
click at [749, 308] on div "Rewards Gold 32 Select a card 2 R Immolate Attack card Deal 14 damage to all en…" at bounding box center [676, 320] width 1138 height 640
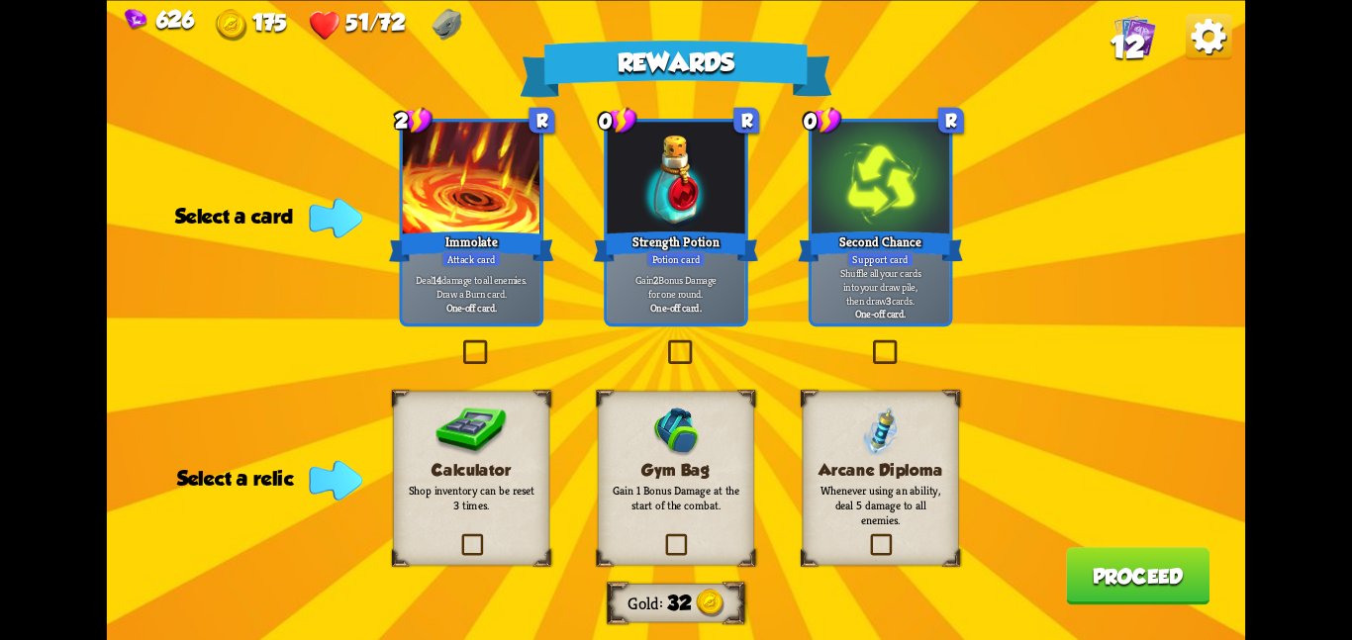
click at [685, 415] on img at bounding box center [675, 431] width 51 height 51
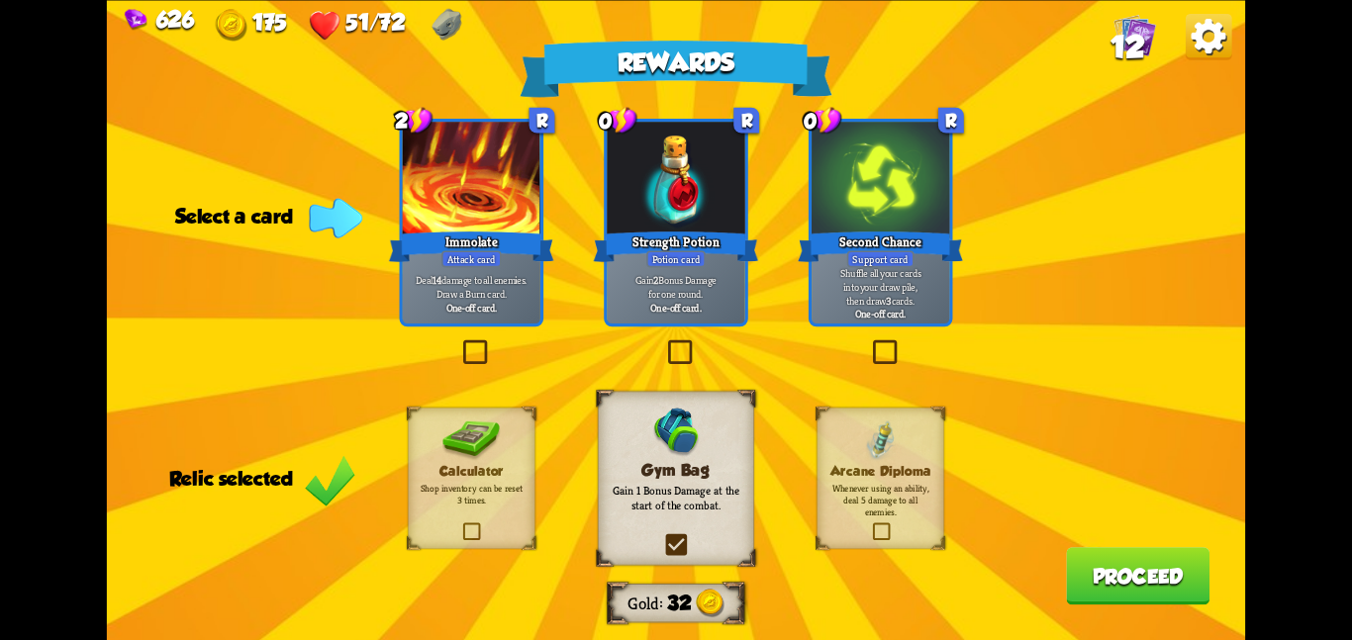
click at [683, 271] on div "Gain 2 Bonus Damage for one round. One-off card." at bounding box center [676, 293] width 138 height 60
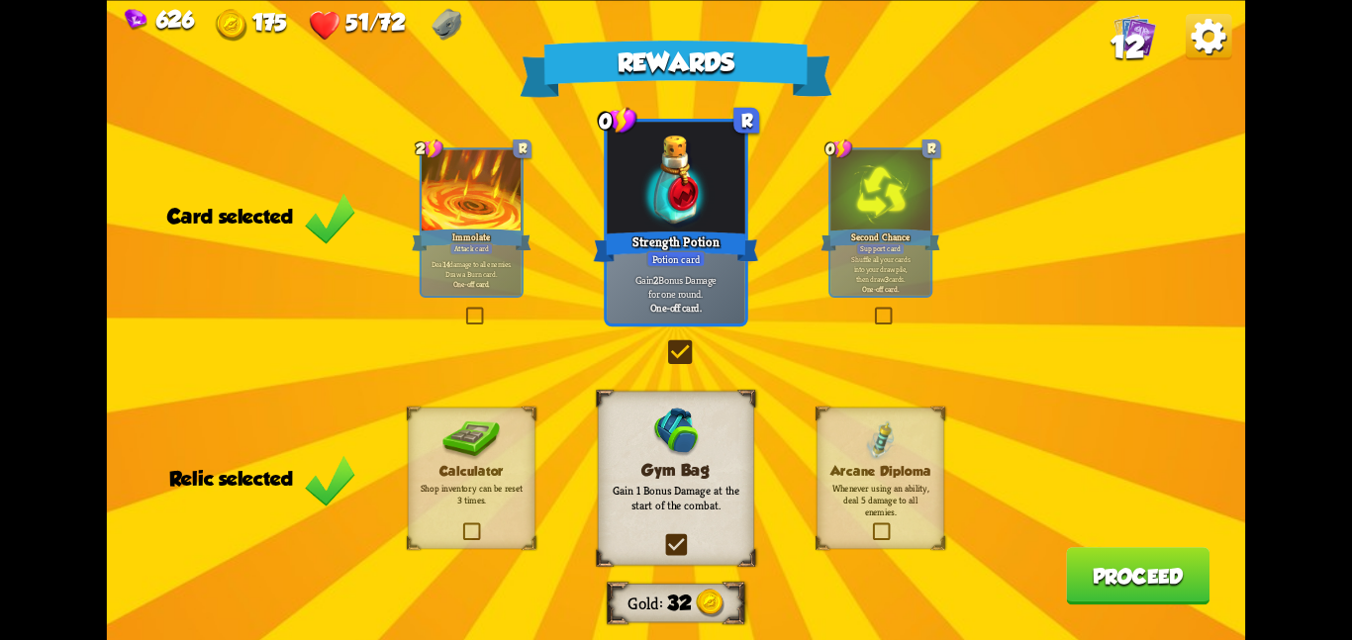
click at [1115, 577] on button "Proceed" at bounding box center [1138, 575] width 144 height 57
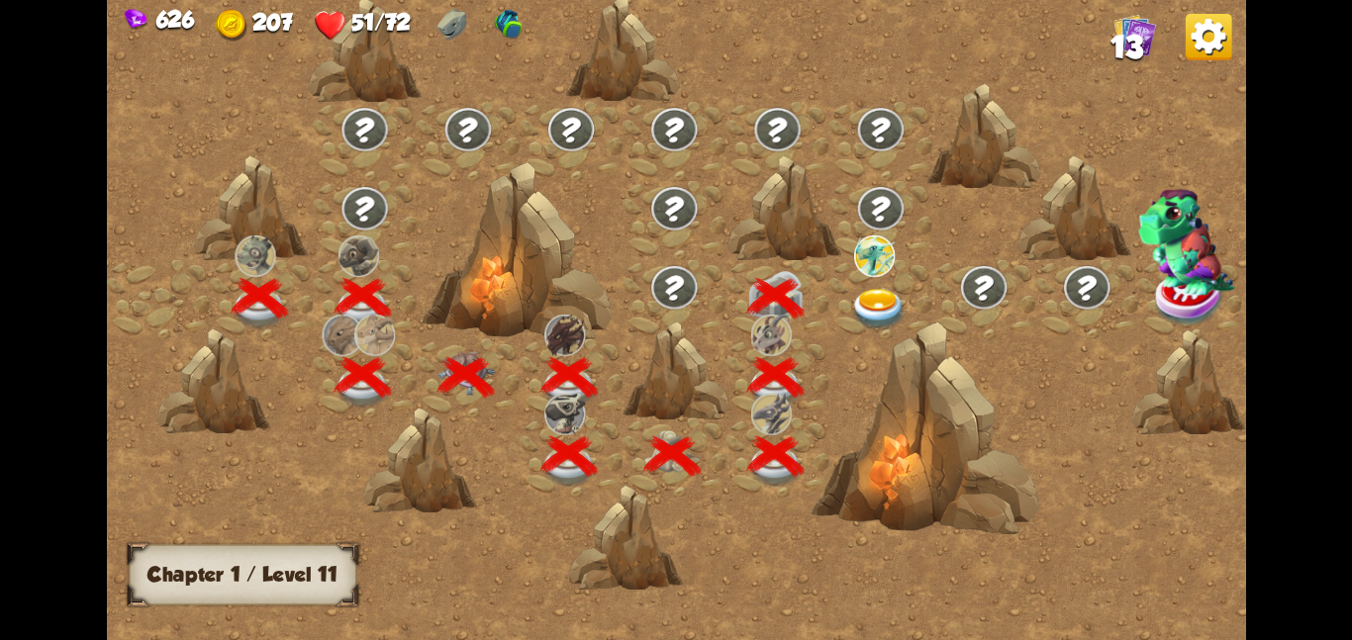
scroll to position [0, 301]
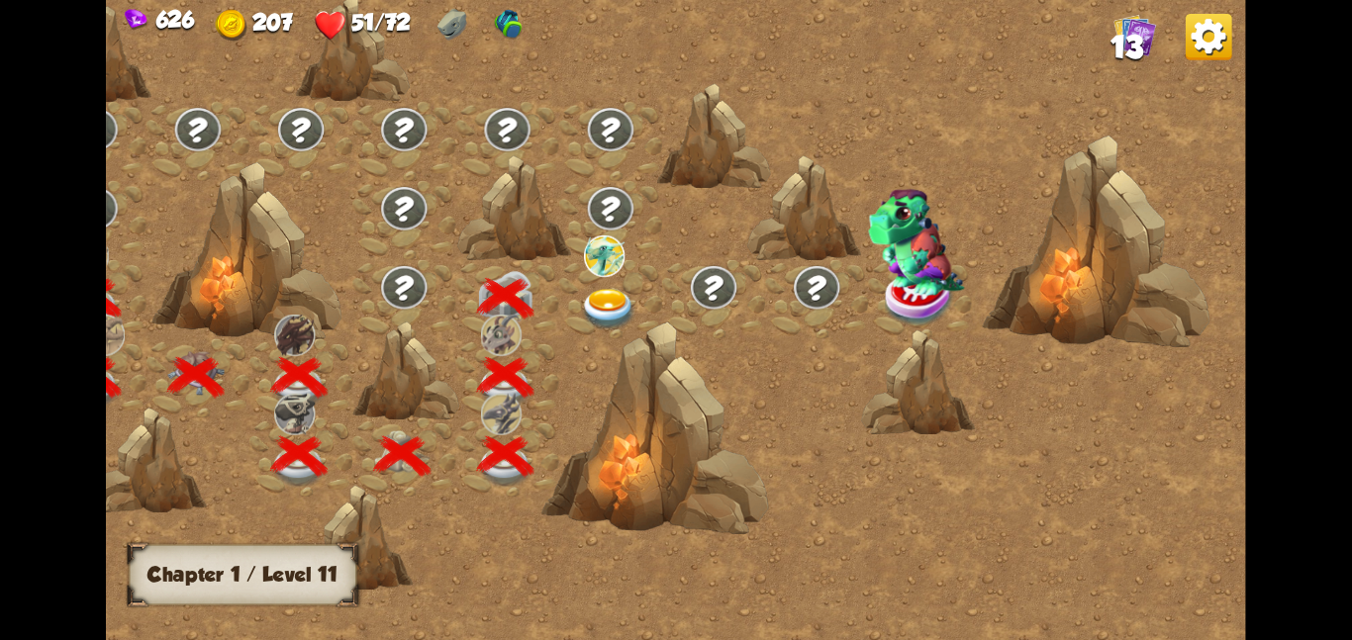
click at [650, 298] on div at bounding box center [609, 298] width 103 height 79
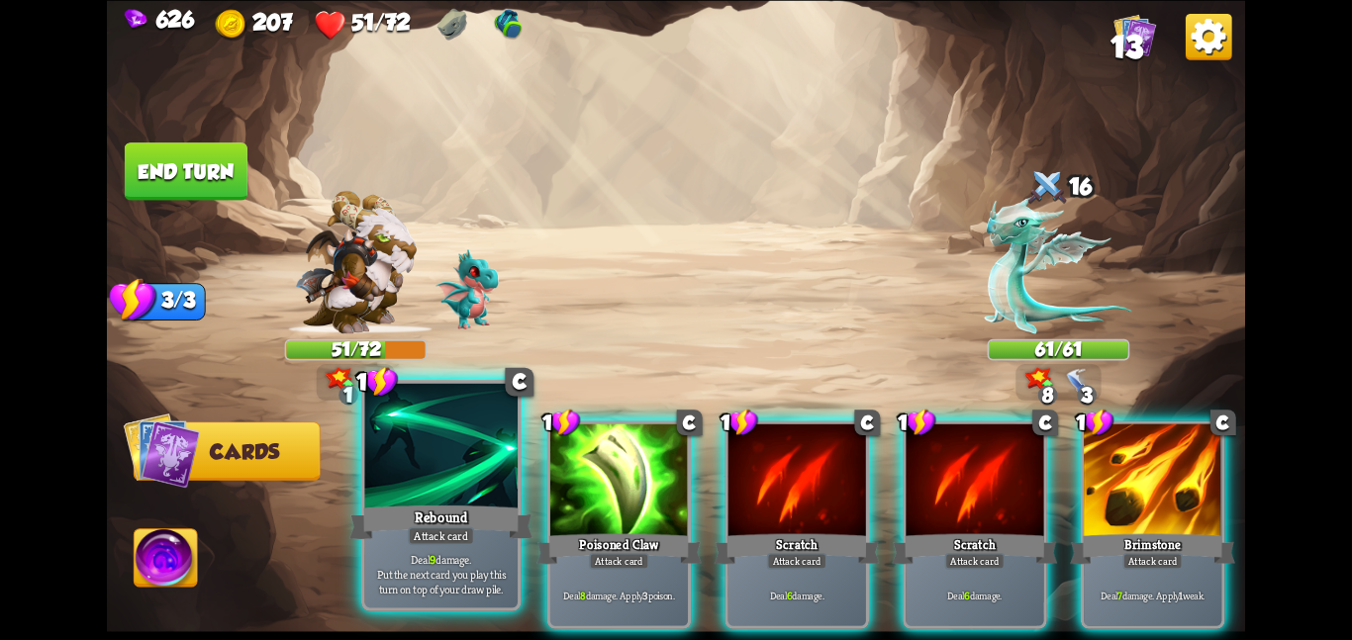
click at [451, 466] on div at bounding box center [440, 447] width 153 height 129
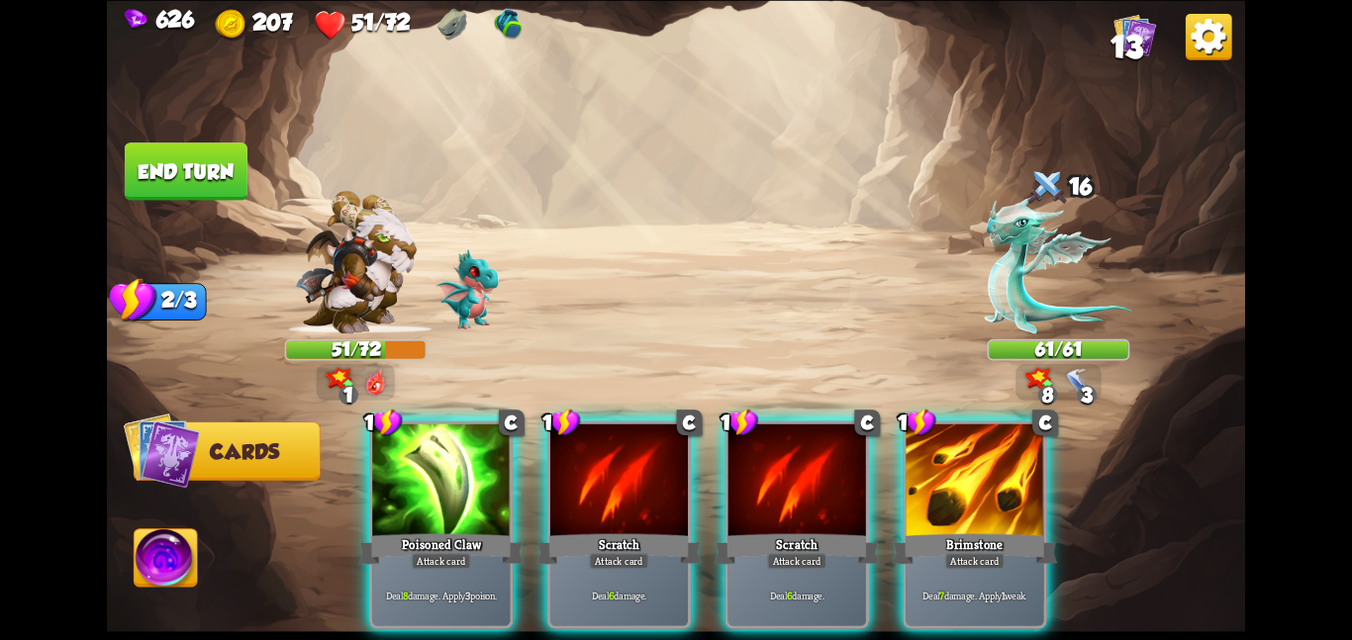
click at [451, 466] on div at bounding box center [441, 482] width 138 height 116
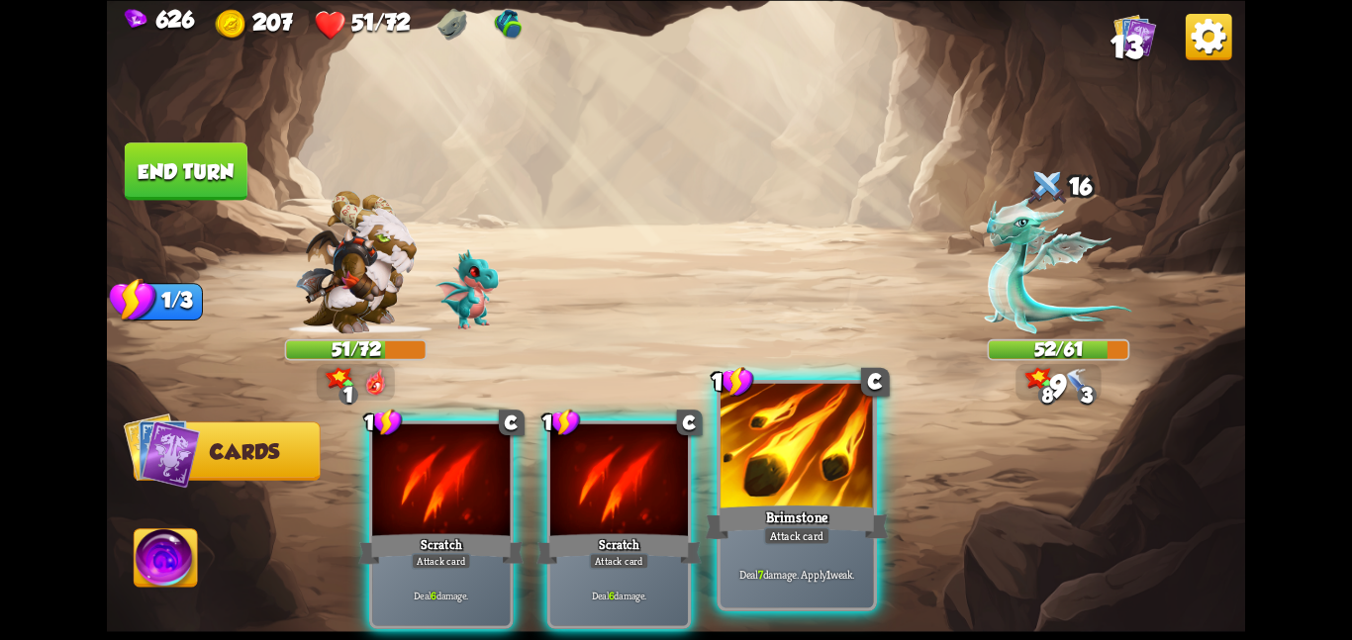
click at [798, 436] on div at bounding box center [797, 447] width 153 height 129
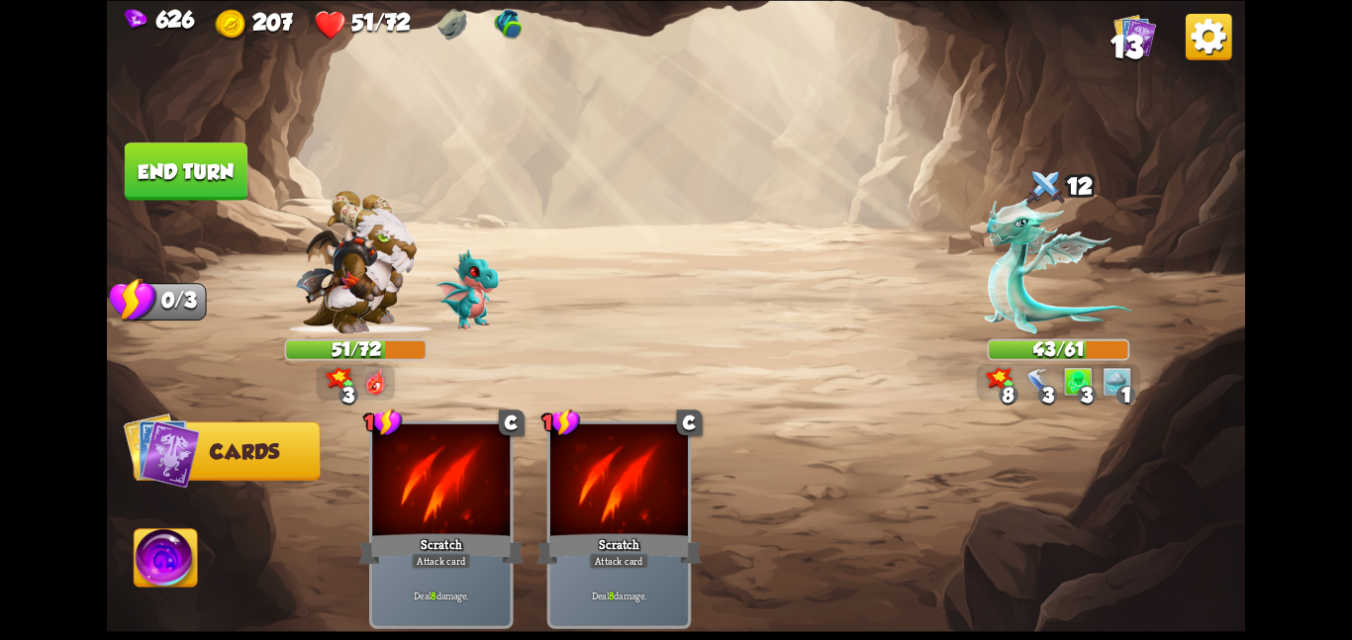
click at [207, 158] on button "End turn" at bounding box center [186, 171] width 123 height 57
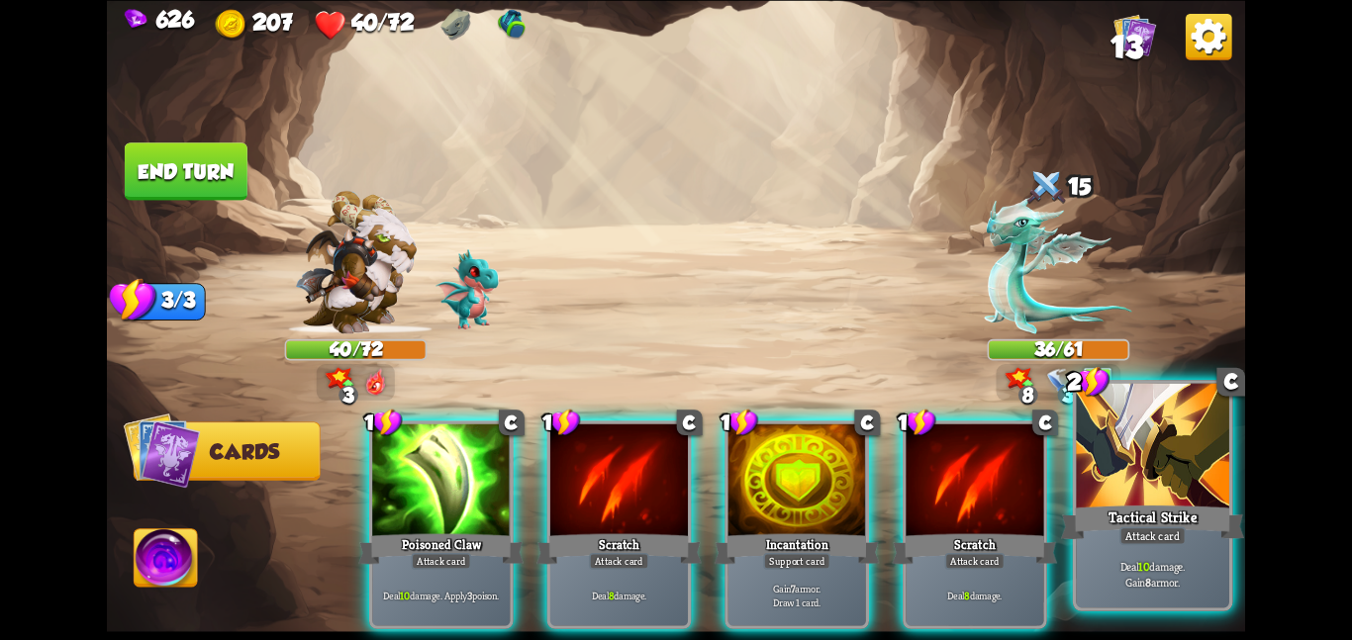
click at [1137, 525] on div "Tactical Strike" at bounding box center [1152, 522] width 183 height 41
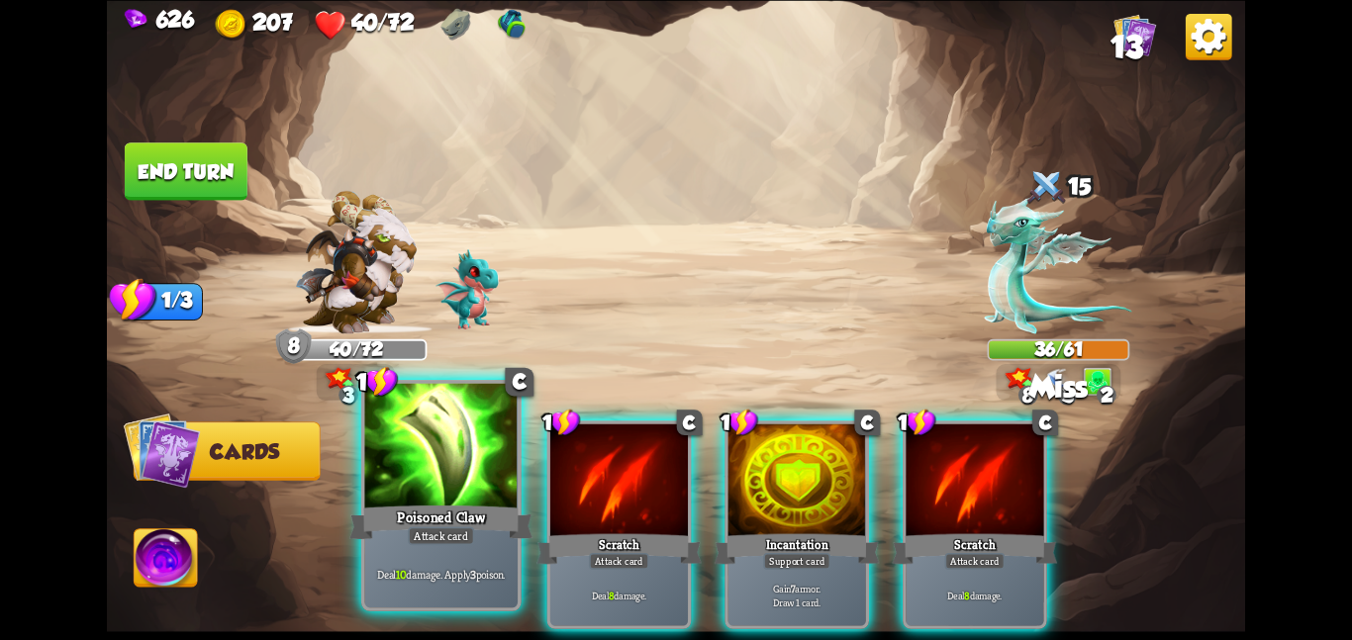
click at [503, 479] on div at bounding box center [440, 447] width 153 height 129
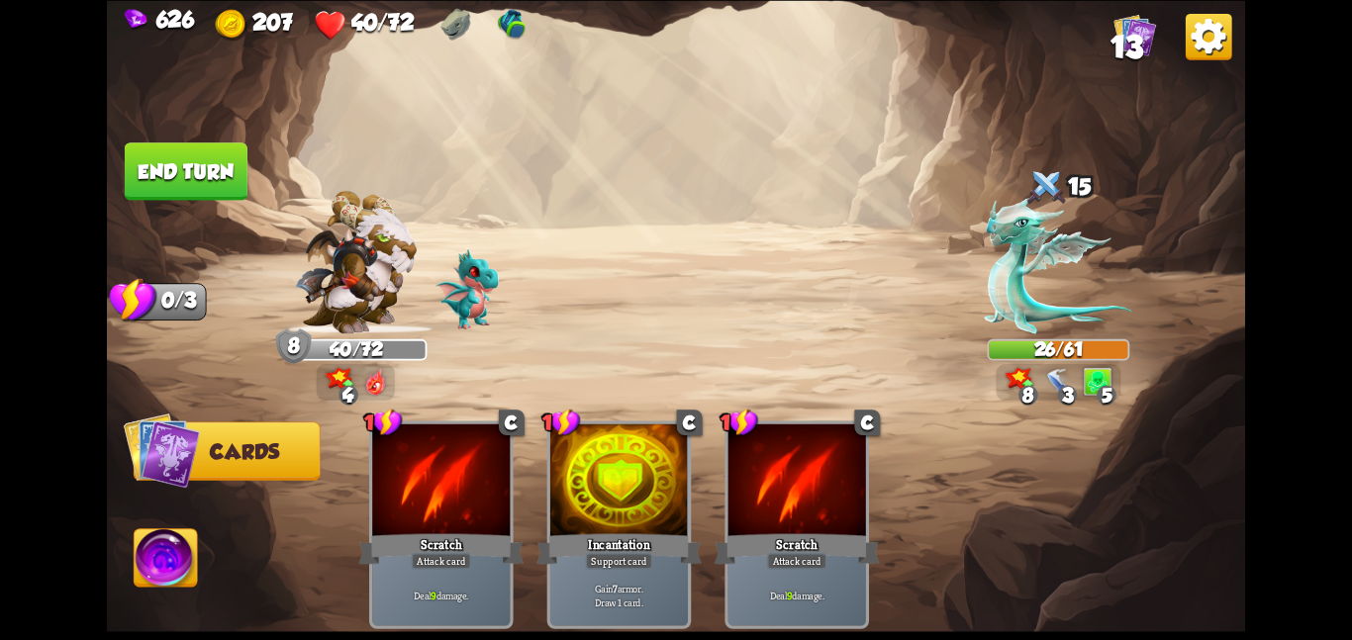
click at [230, 185] on button "End turn" at bounding box center [186, 171] width 123 height 57
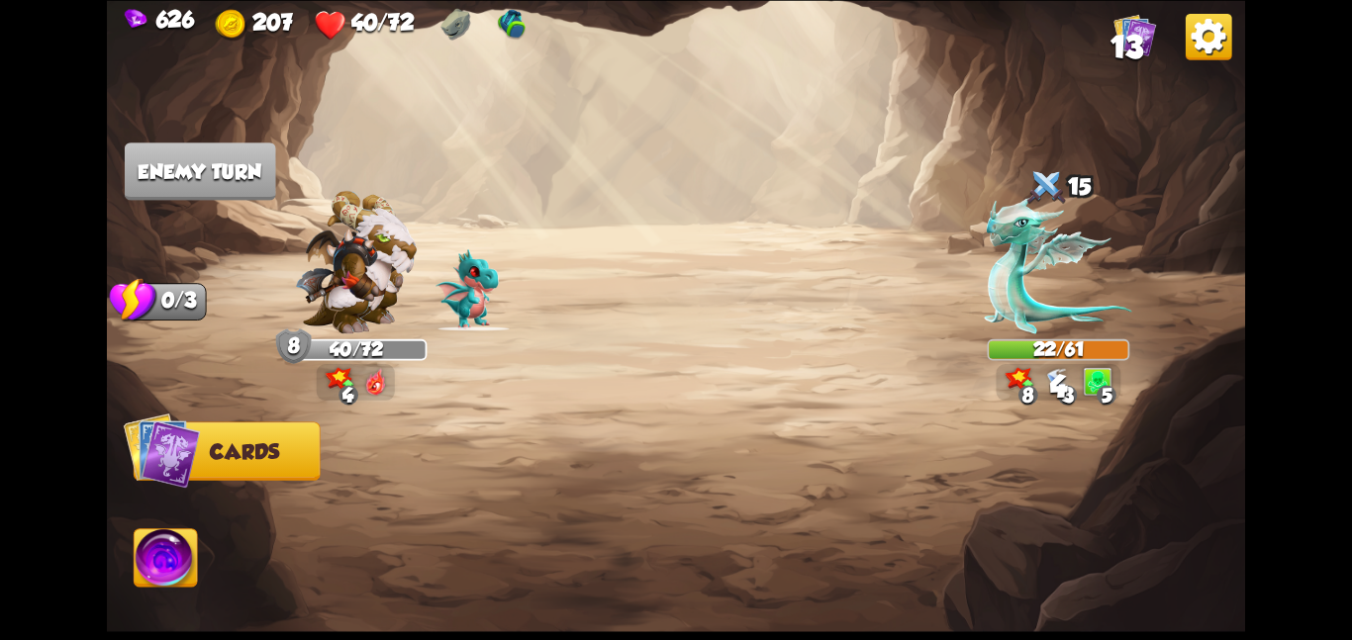
click at [373, 261] on img at bounding box center [356, 262] width 122 height 144
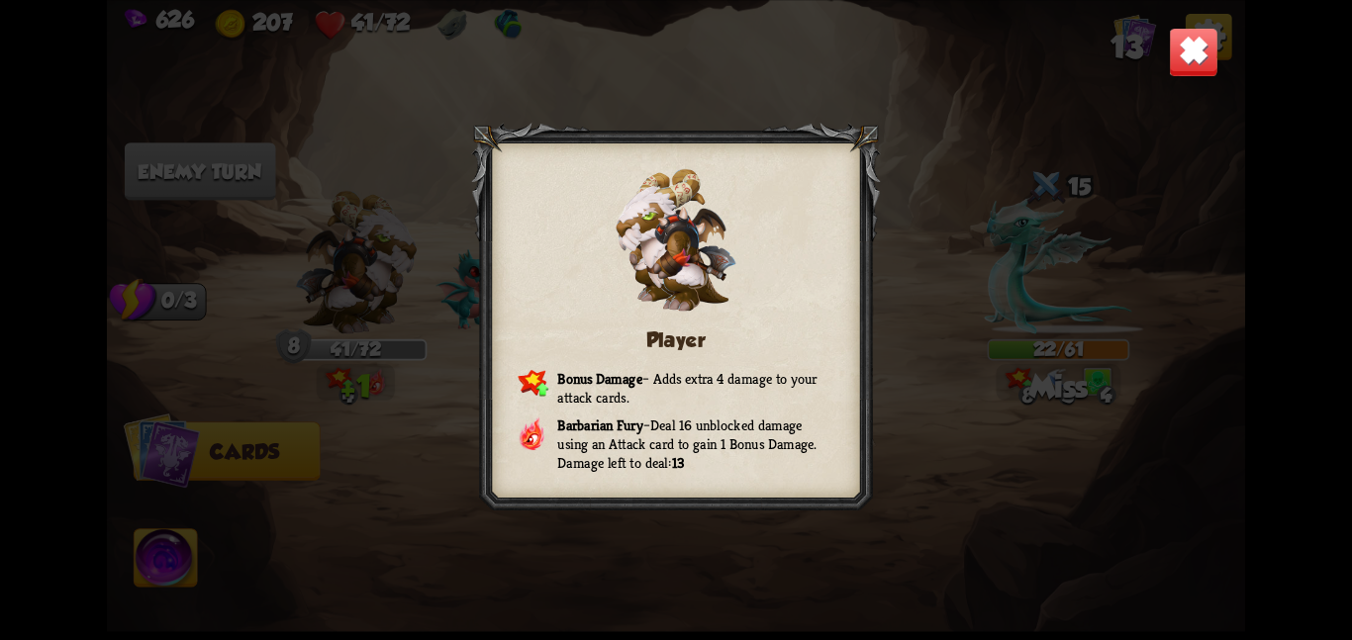
click at [1177, 49] on img at bounding box center [1193, 51] width 49 height 49
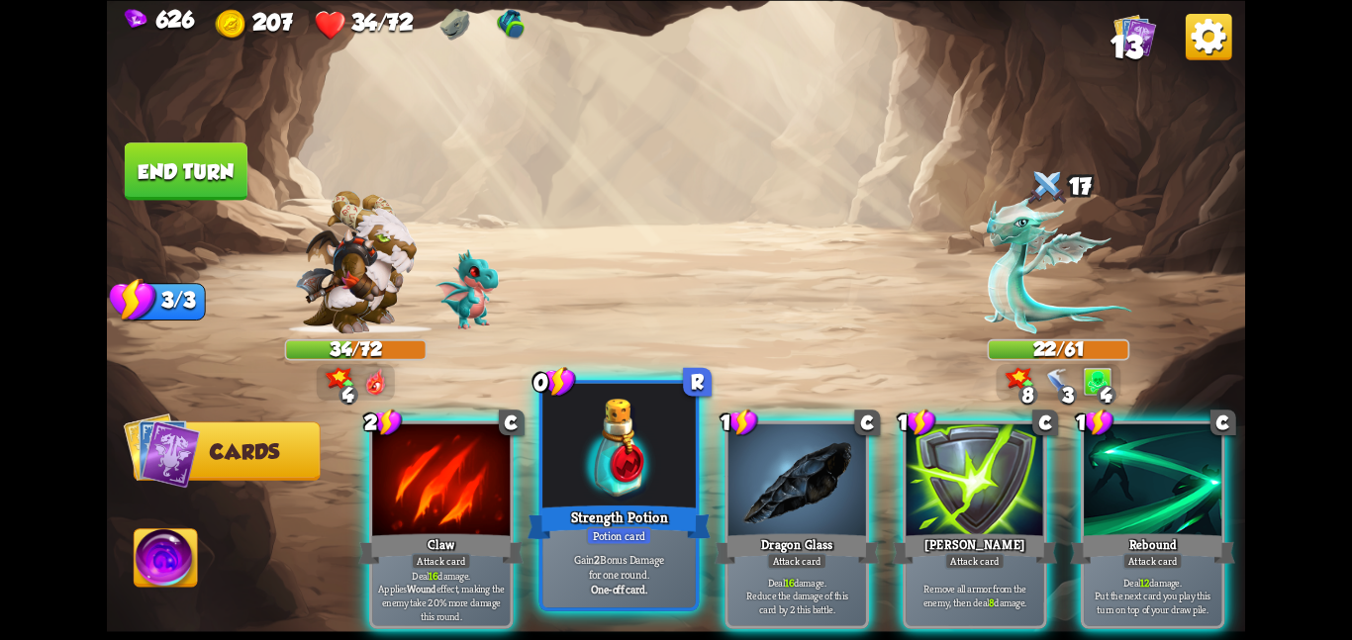
click at [558, 485] on div at bounding box center [618, 447] width 153 height 129
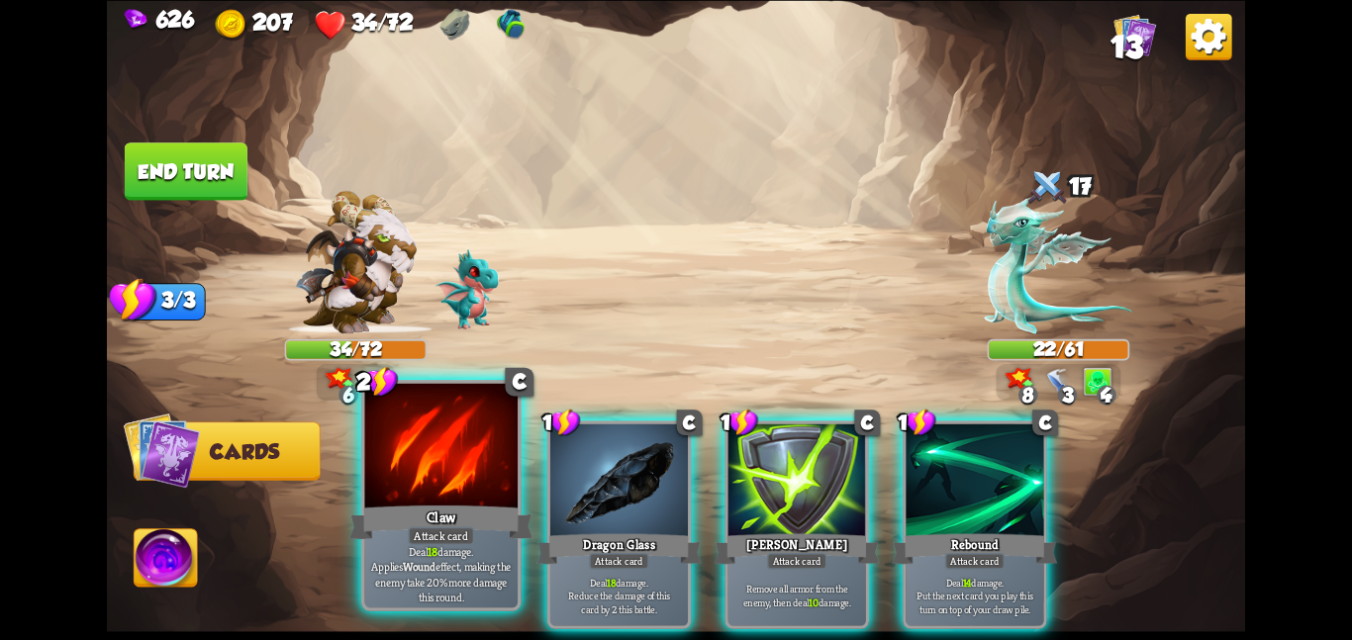
click at [419, 475] on div at bounding box center [440, 447] width 153 height 129
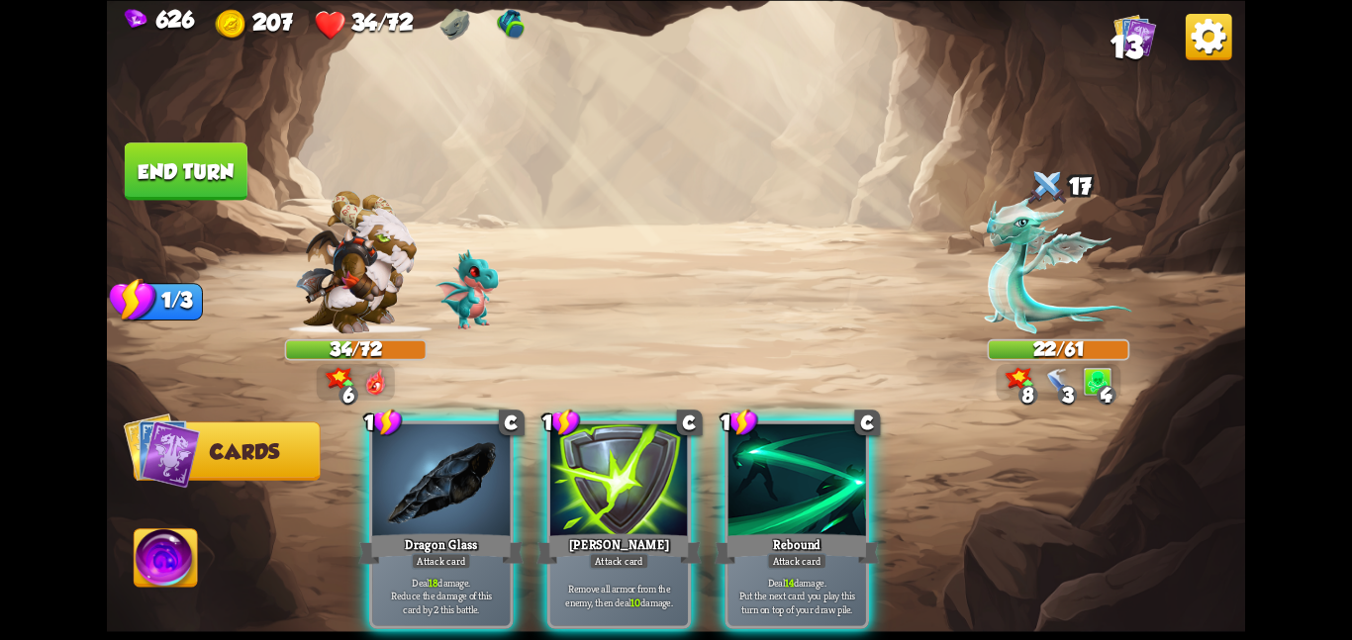
click at [419, 475] on div at bounding box center [441, 482] width 138 height 116
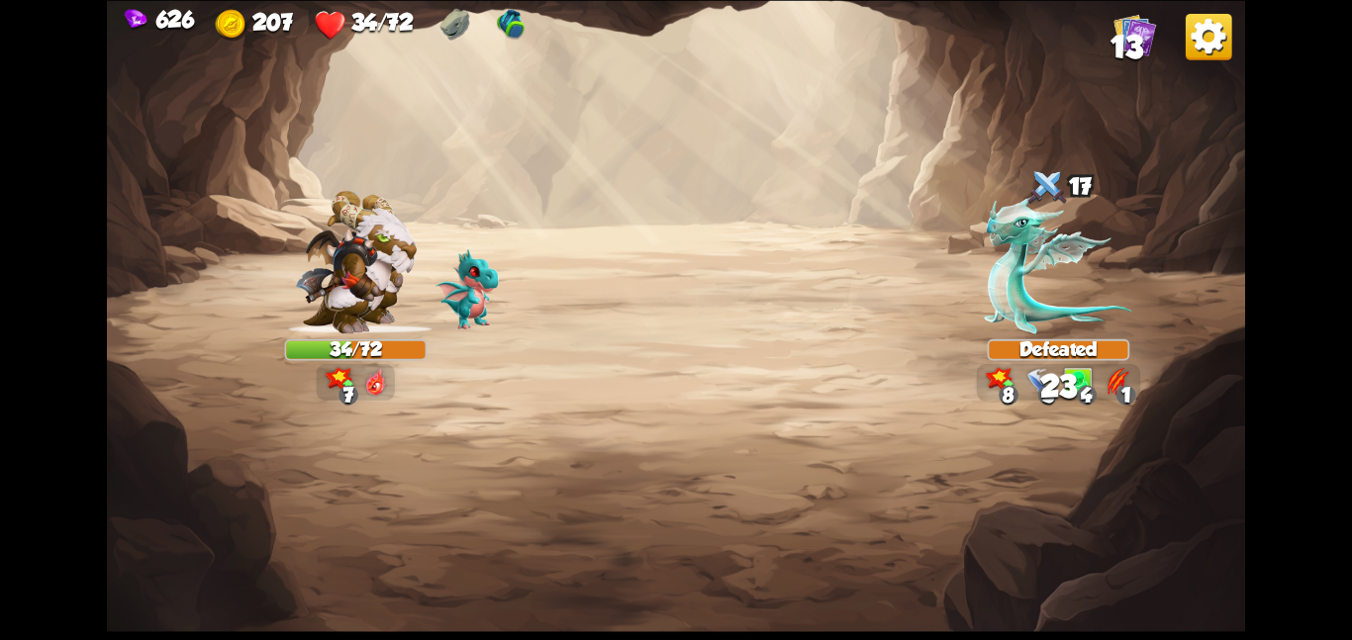
click at [172, 168] on img at bounding box center [676, 320] width 1138 height 640
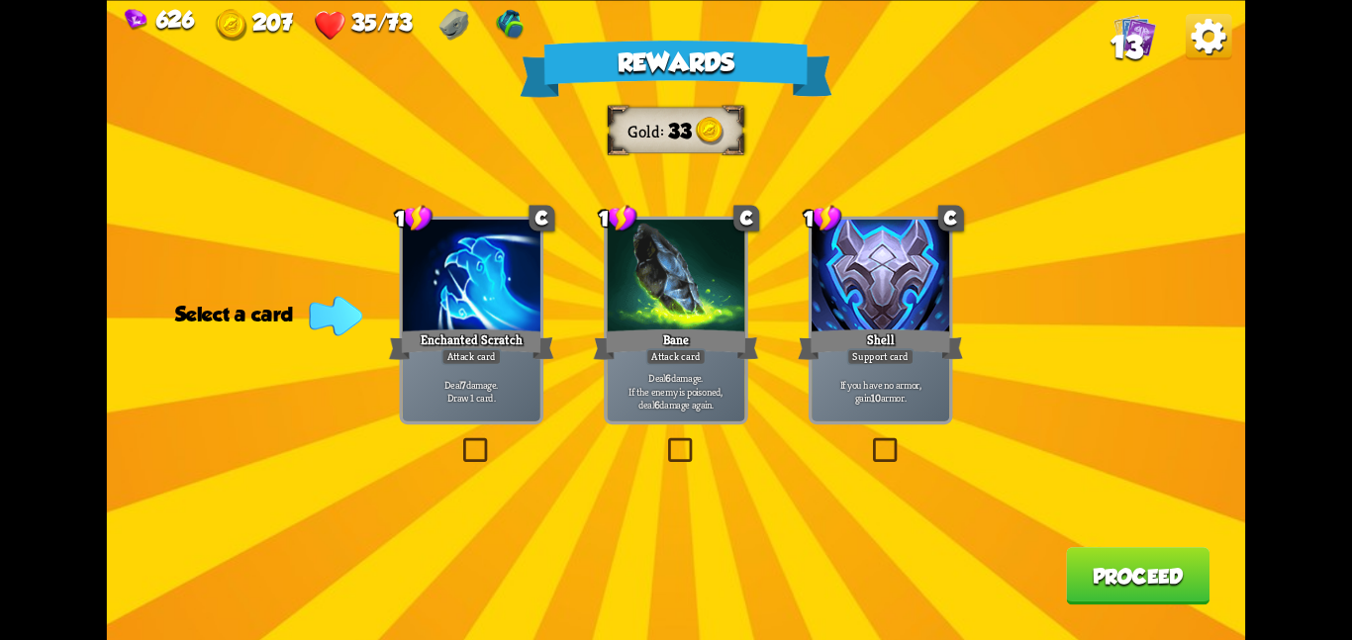
click at [784, 349] on div "Rewards Gold 33 Select a card 1 C Enchanted Scratch Attack card Deal 7 damage. …" at bounding box center [676, 320] width 1138 height 640
click at [650, 283] on div at bounding box center [676, 278] width 138 height 116
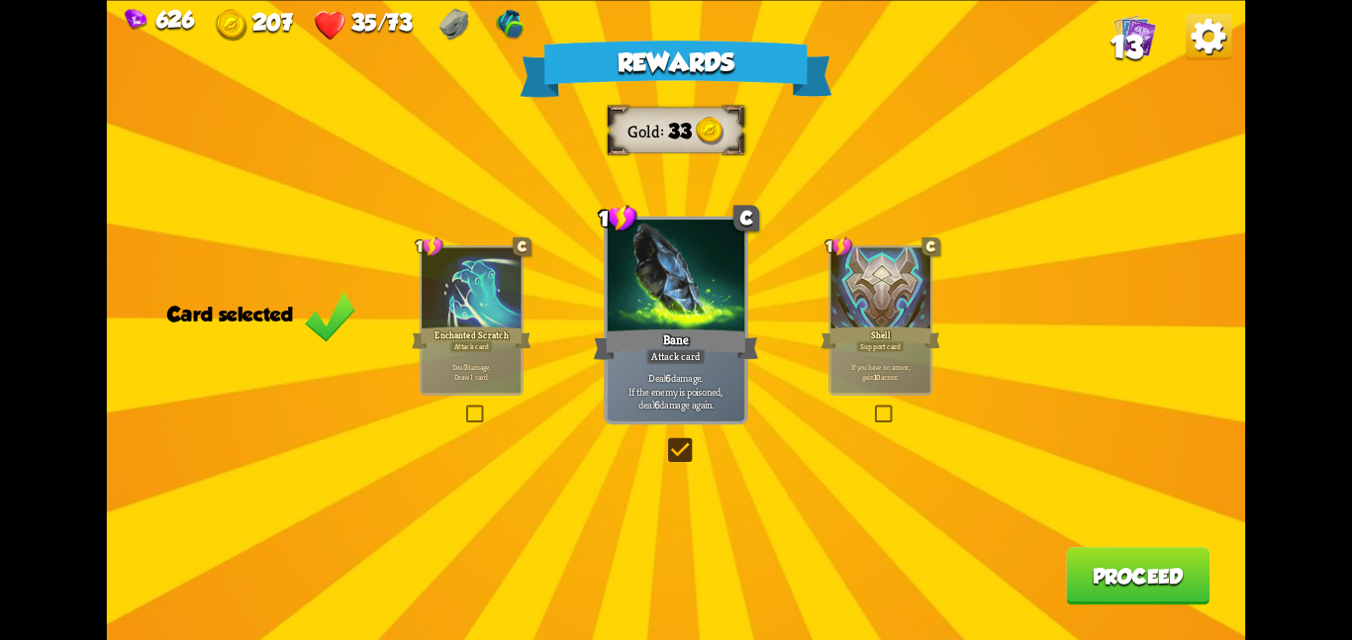
click at [1095, 554] on button "Proceed" at bounding box center [1138, 575] width 144 height 57
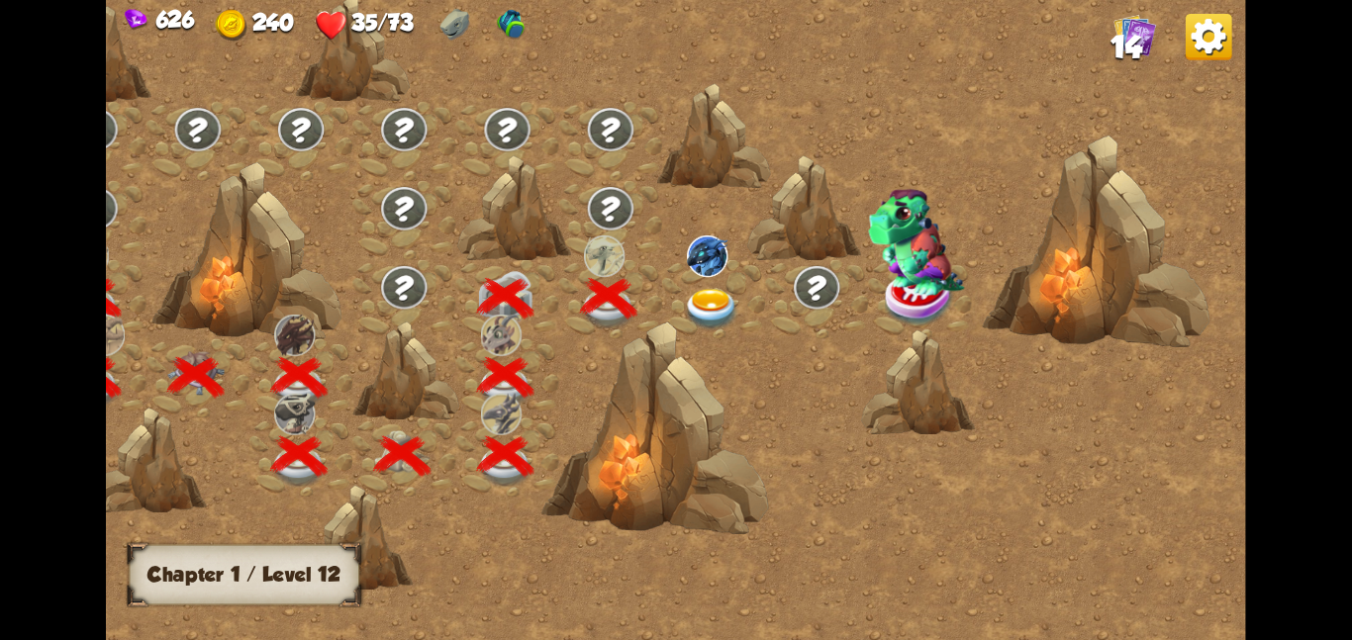
click at [714, 291] on img at bounding box center [711, 309] width 57 height 42
